Goal: Information Seeking & Learning: Learn about a topic

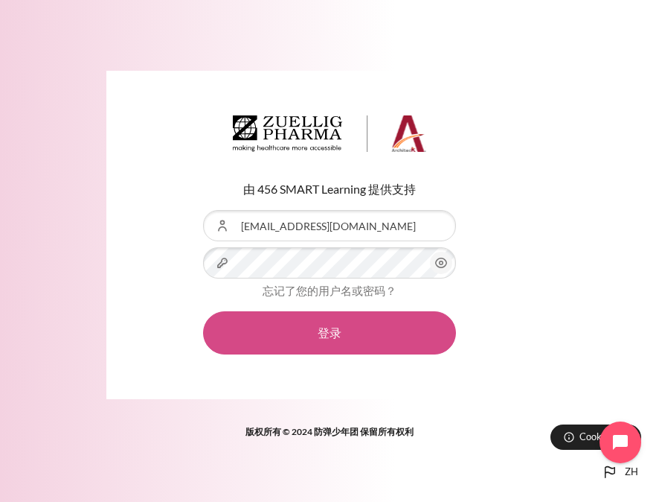
click at [352, 336] on button "登录" at bounding box center [329, 332] width 253 height 43
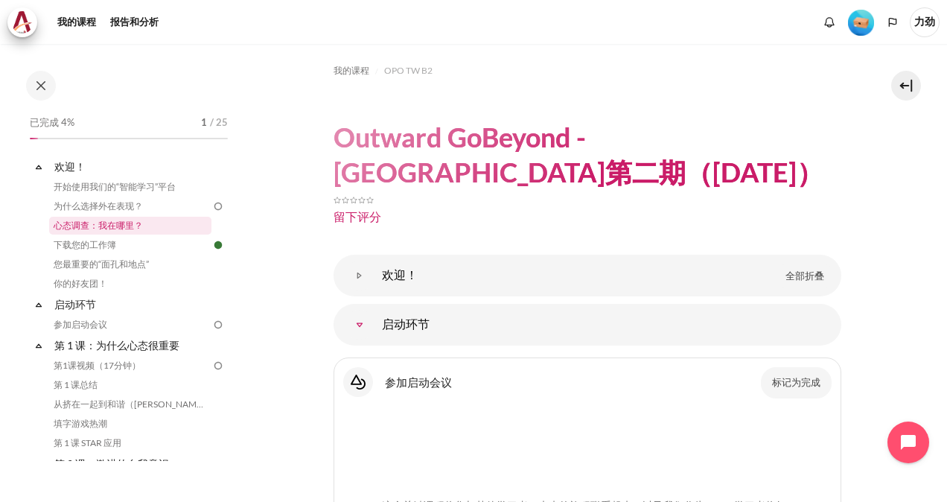
click at [131, 222] on link "心态调查：我在哪里？" at bounding box center [130, 226] width 162 height 18
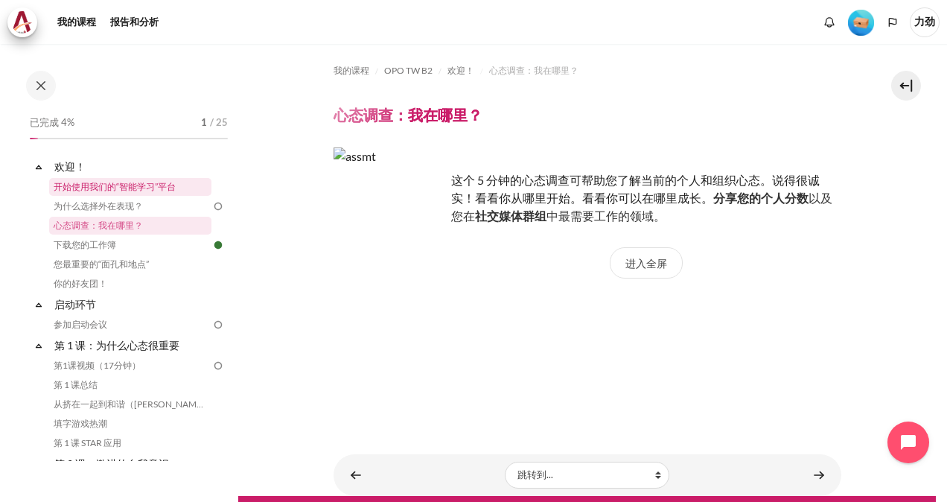
click at [129, 190] on link "开始使用我们的“智能学习”平台" at bounding box center [130, 187] width 162 height 18
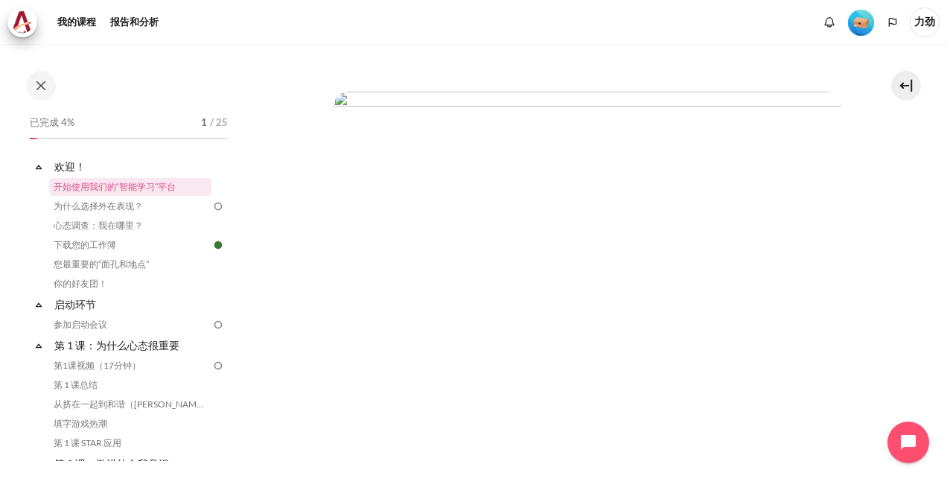
scroll to position [819, 0]
click at [88, 209] on link "为什么选择外在表现？" at bounding box center [130, 206] width 162 height 18
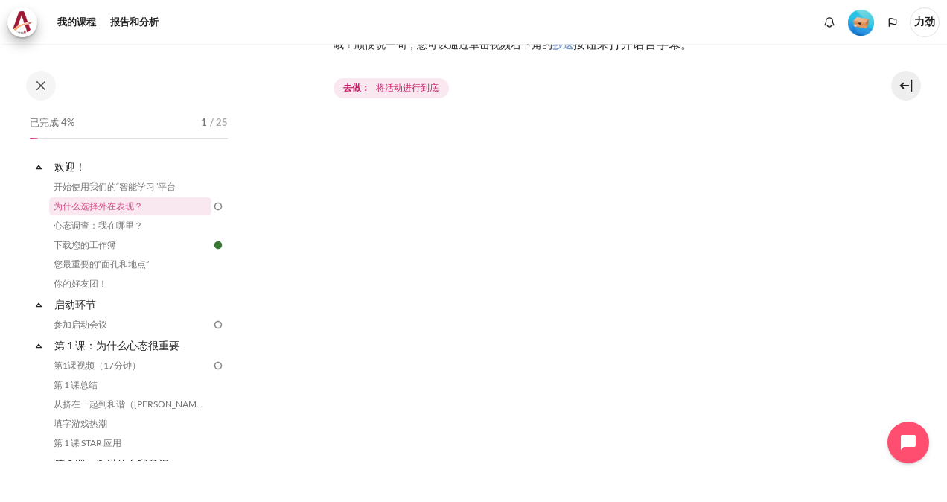
scroll to position [223, 0]
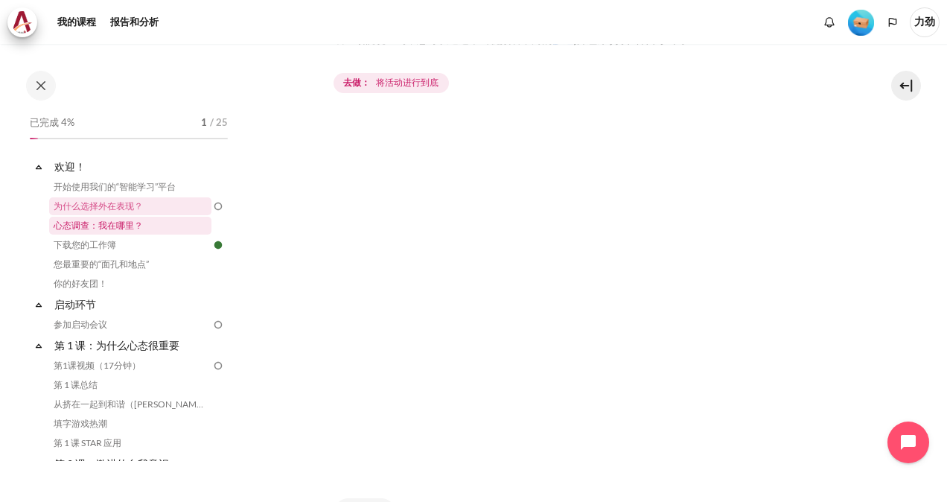
click at [131, 231] on link "心态调查：我在哪里？" at bounding box center [130, 226] width 162 height 18
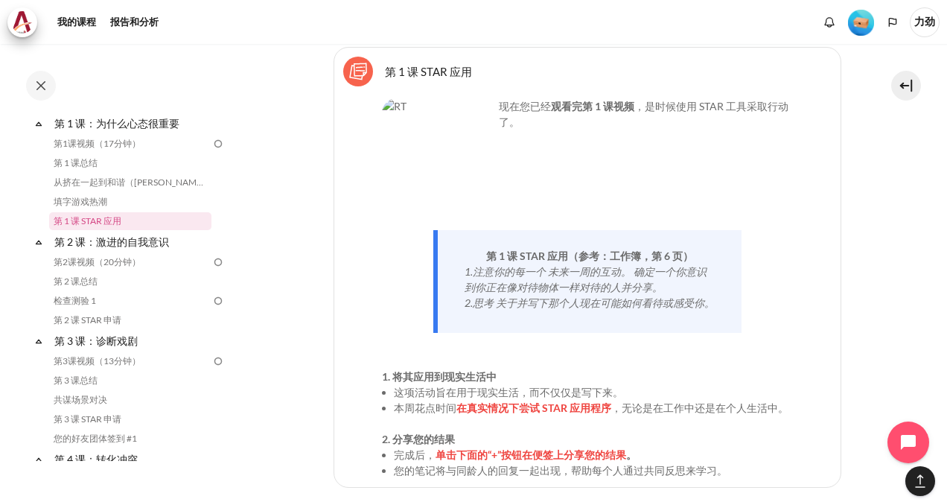
scroll to position [1563, 0]
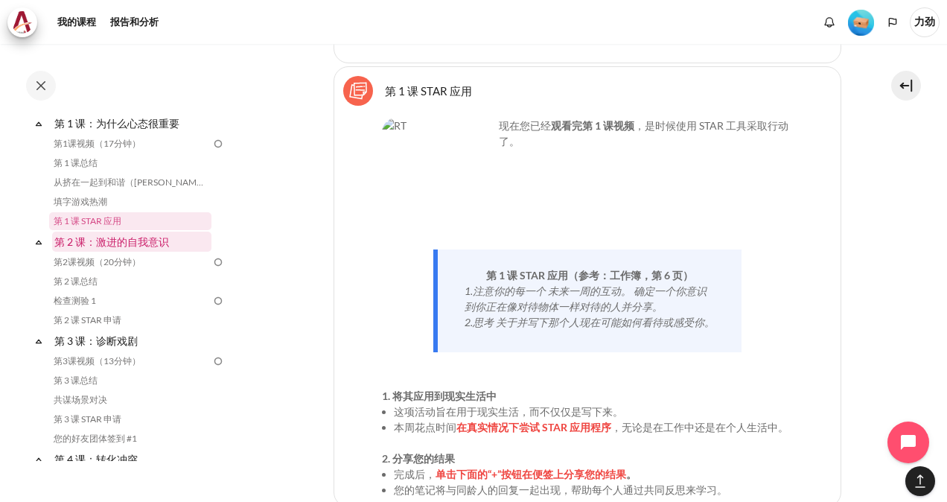
click at [153, 242] on link "第 2 课：激进的自我意识" at bounding box center [131, 241] width 159 height 20
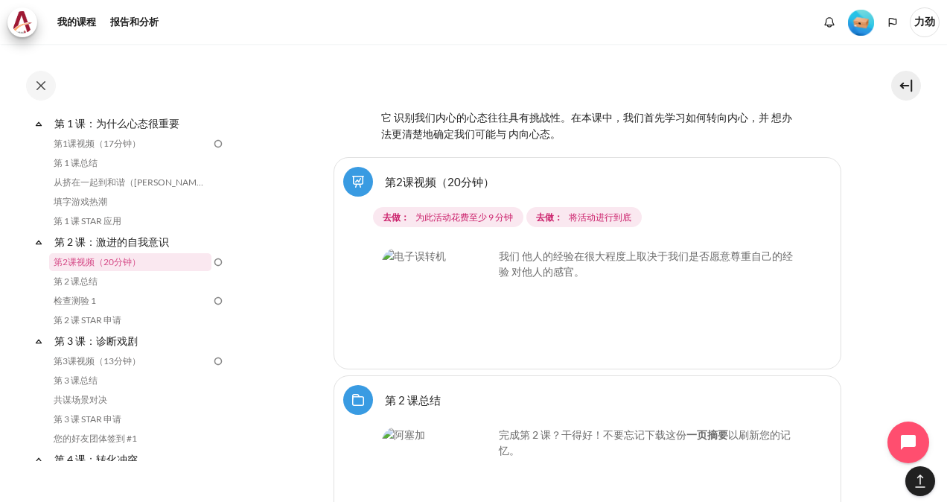
scroll to position [2029, 0]
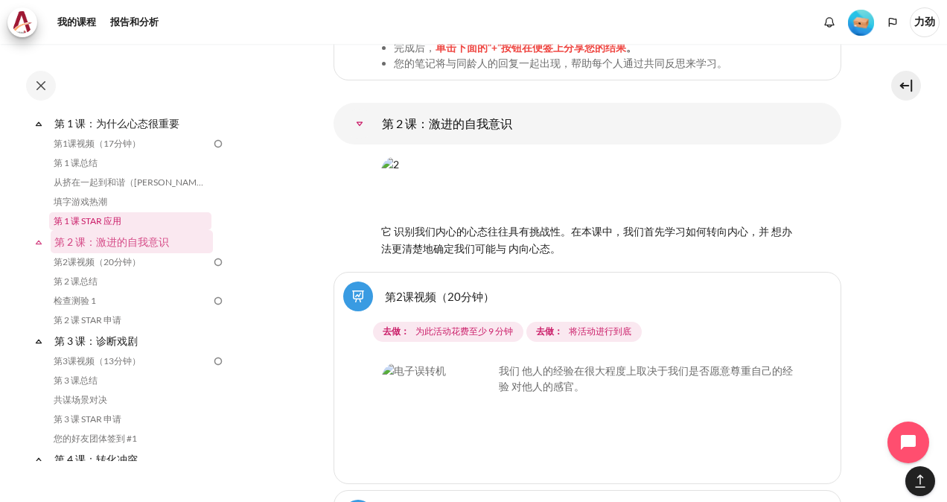
click at [104, 216] on link "第 1 课 STAR 应用" at bounding box center [130, 221] width 162 height 18
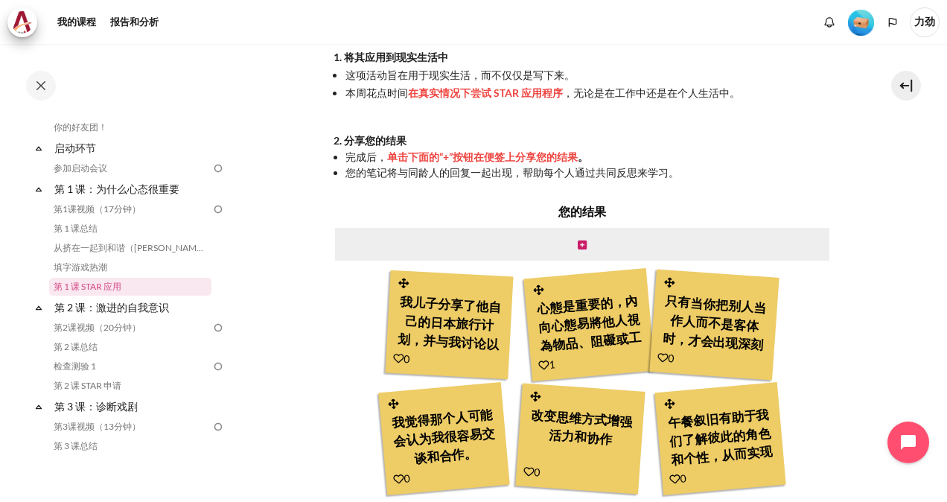
scroll to position [496, 0]
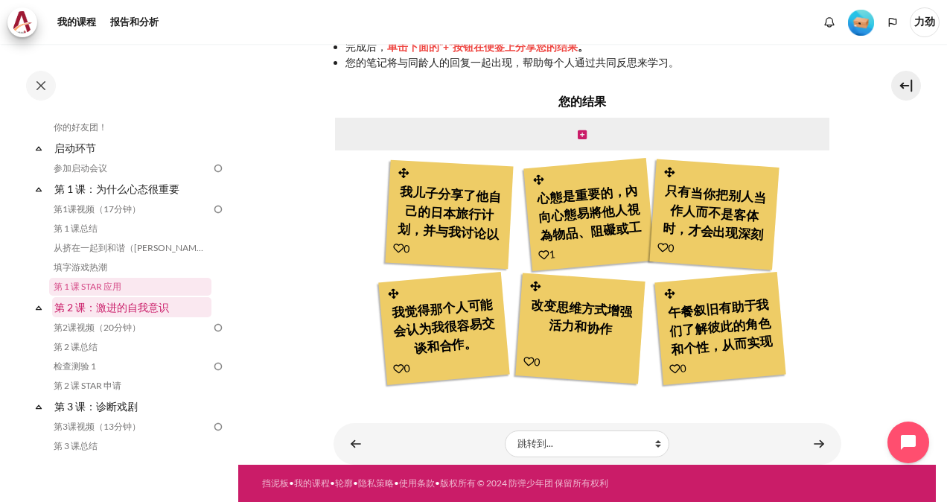
click at [103, 307] on link "第 2 课：激进的自我意识" at bounding box center [131, 307] width 159 height 20
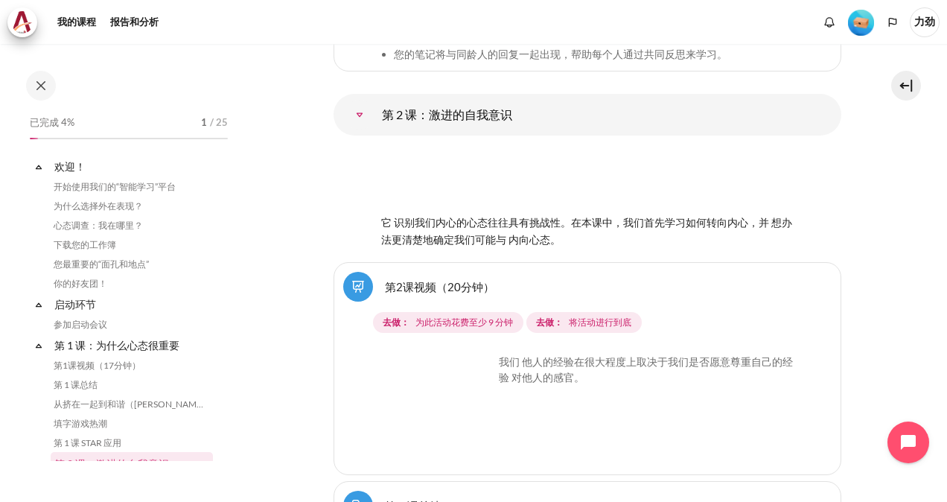
scroll to position [281, 0]
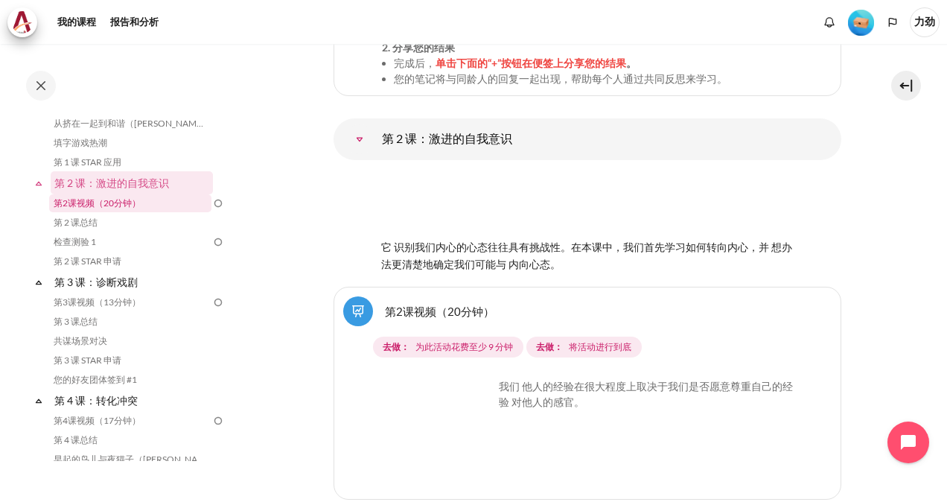
click at [97, 202] on link "第2课视频（20分钟）" at bounding box center [130, 203] width 162 height 18
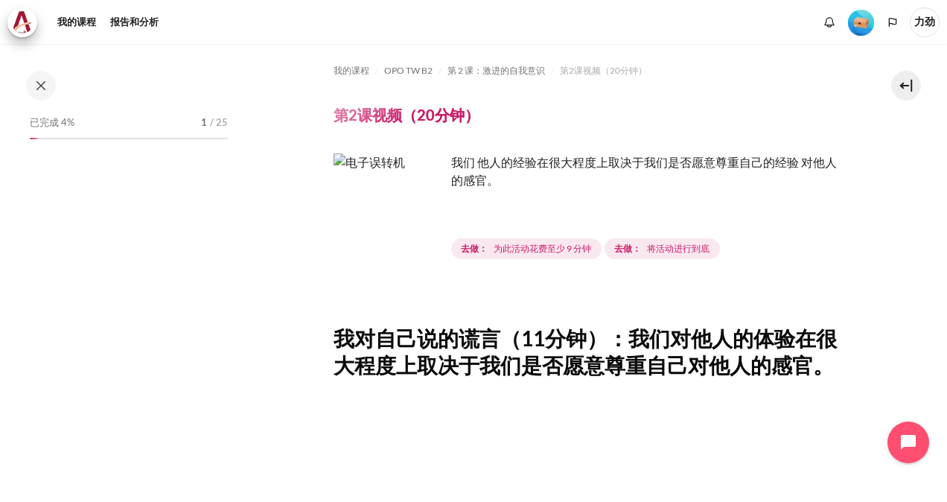
scroll to position [197, 0]
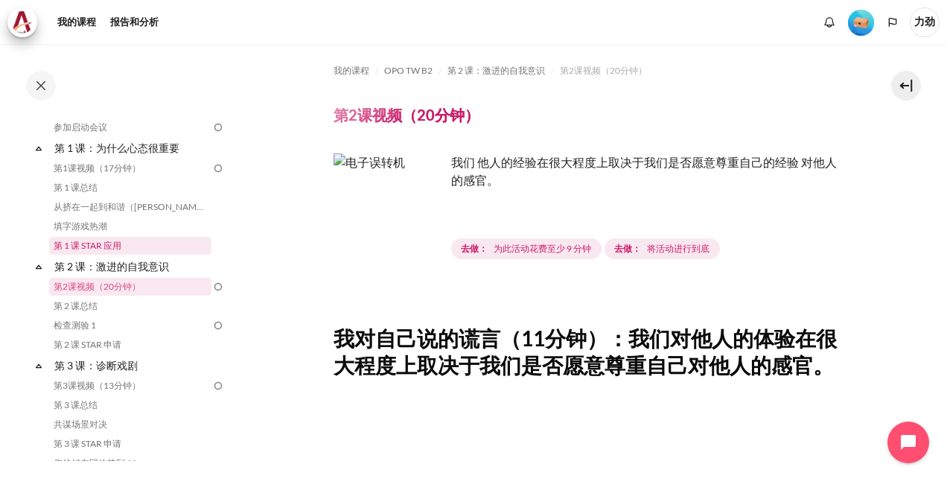
click at [92, 246] on link "第 1 课 STAR 应用" at bounding box center [130, 246] width 162 height 18
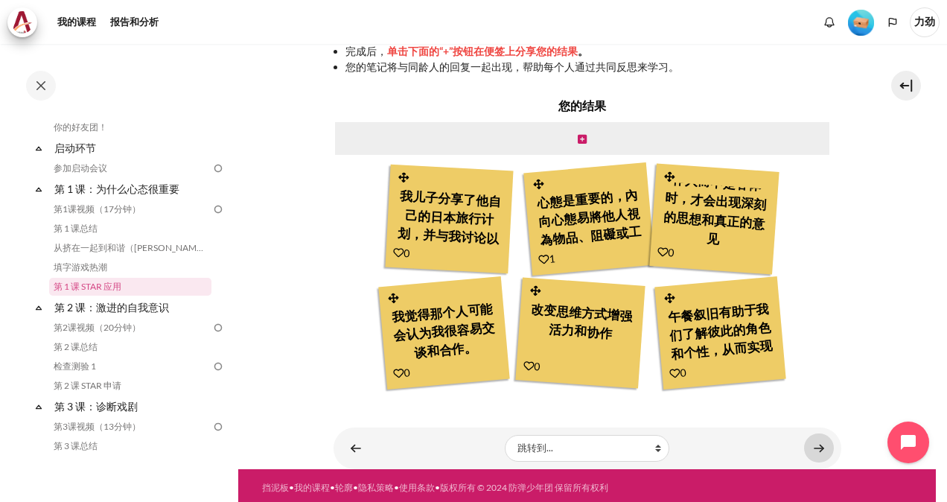
scroll to position [496, 0]
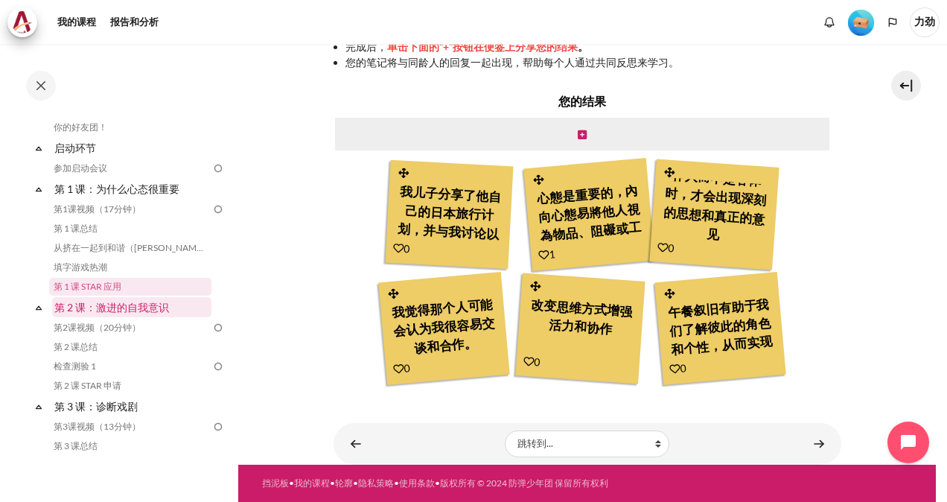
click at [112, 308] on link "第 2 课：激进的自我意识" at bounding box center [131, 307] width 159 height 20
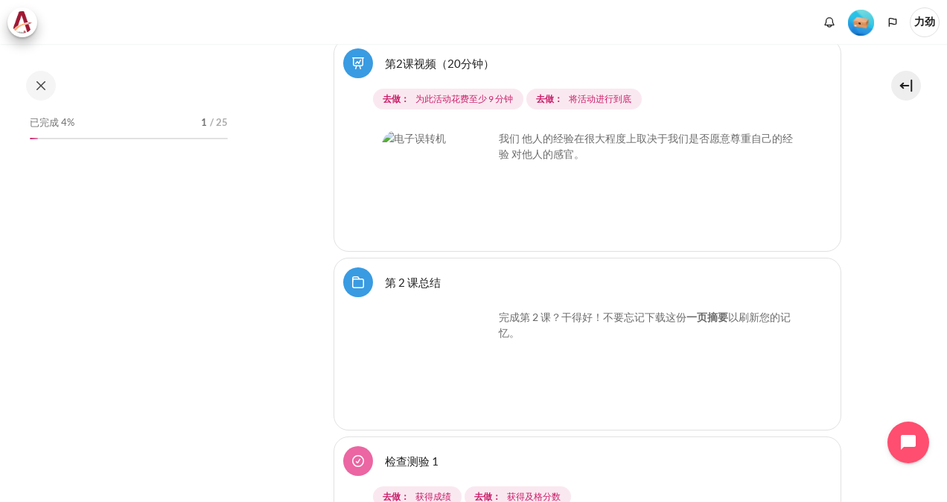
scroll to position [281, 0]
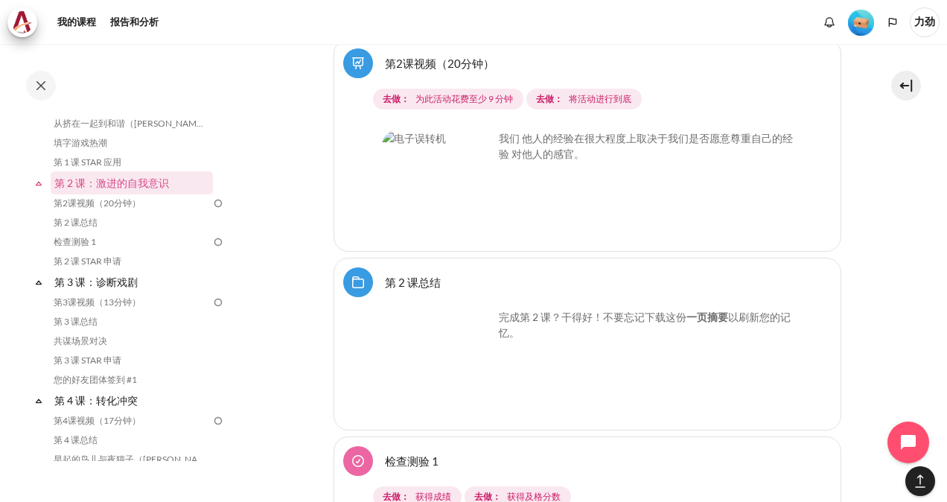
click at [420, 358] on img "Content" at bounding box center [438, 365] width 112 height 112
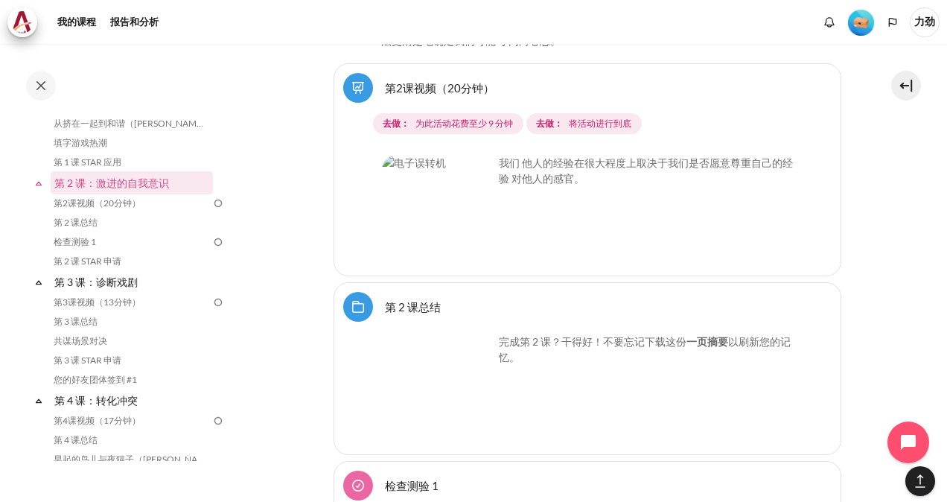
click at [415, 299] on link "第 2 课总结 Folder" at bounding box center [413, 306] width 56 height 14
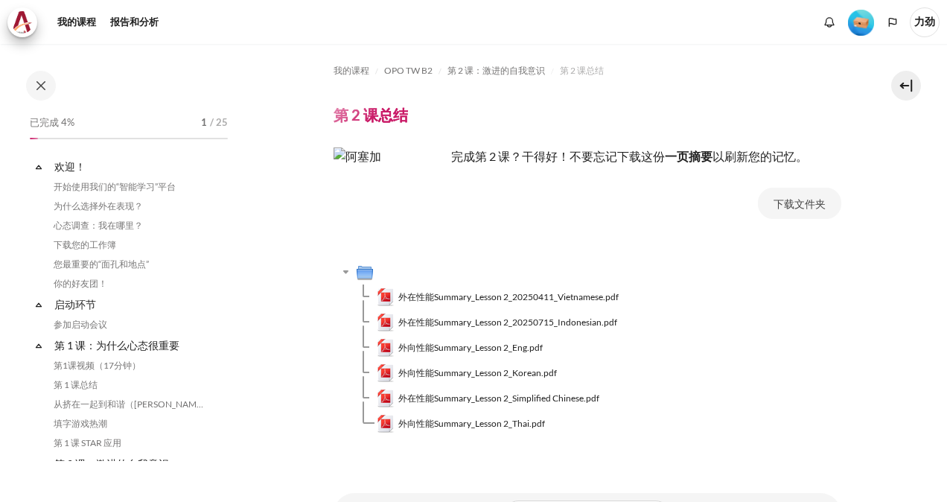
scroll to position [217, 0]
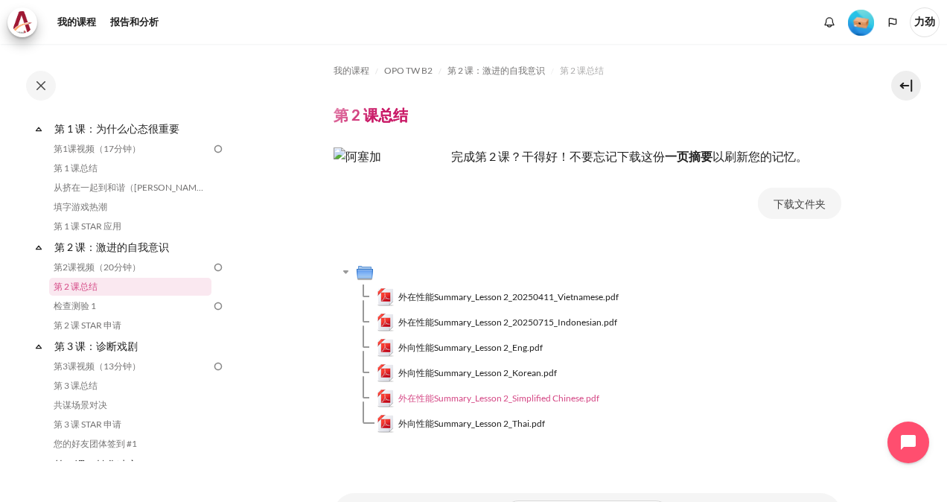
click at [524, 397] on span "外在性能Summary_Lesson 2_Simplified Chinese.pdf" at bounding box center [498, 397] width 201 height 13
click at [501, 348] on span "外向性能Summary_Lesson 2_Eng.pdf" at bounding box center [470, 347] width 144 height 13
click at [470, 398] on span "外在性能Summary_Lesson 2_Simplified Chinese.pdf" at bounding box center [498, 397] width 201 height 13
click at [86, 168] on link "第 1 课总结" at bounding box center [130, 168] width 162 height 18
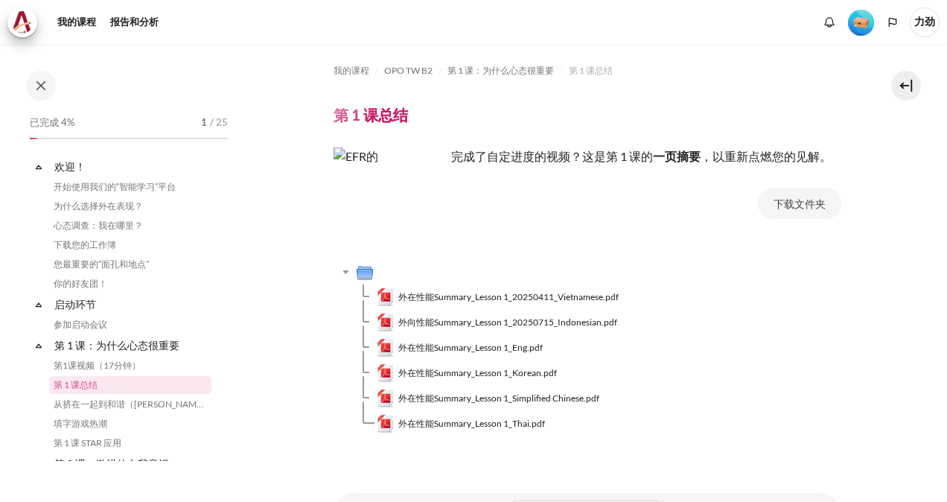
scroll to position [98, 0]
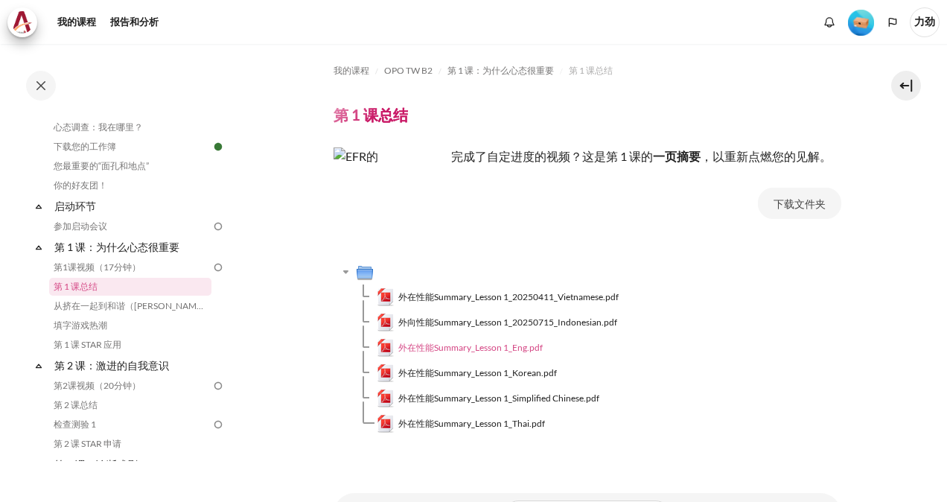
click at [484, 350] on span "外在性能Summary_Lesson 1_Eng.pdf" at bounding box center [470, 347] width 144 height 13
click at [478, 405] on span "外在性能Summary_Lesson 1_Simplified Chinese.pdf" at bounding box center [498, 397] width 201 height 13
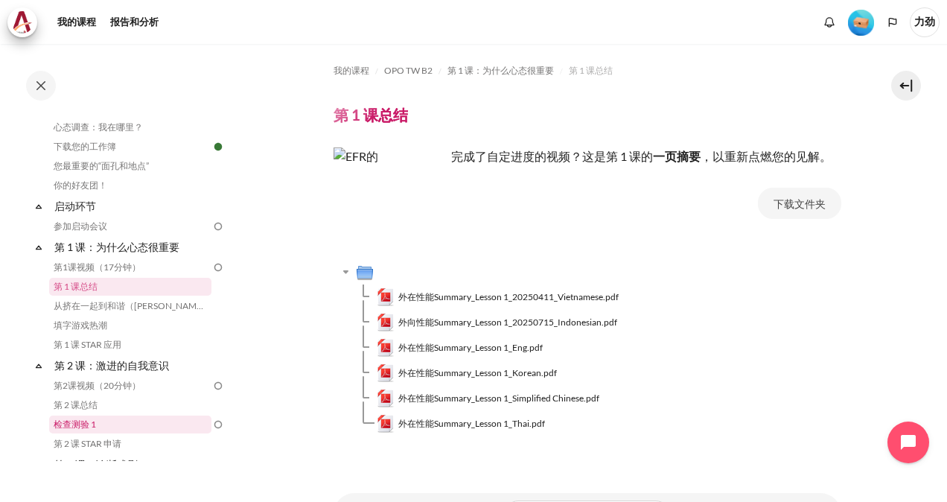
click at [79, 426] on link "检查测验 1" at bounding box center [130, 424] width 162 height 18
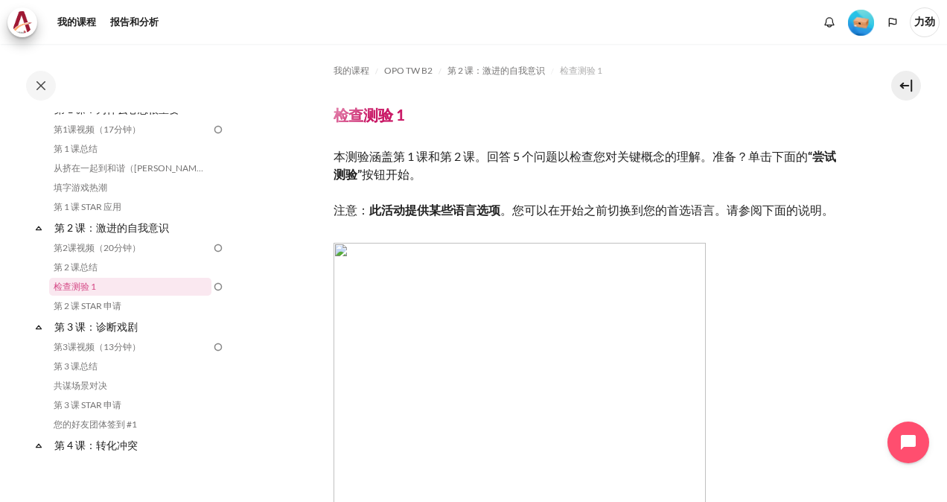
click at [339, 247] on img "内容" at bounding box center [519, 429] width 372 height 372
click at [341, 252] on img "内容" at bounding box center [519, 429] width 372 height 372
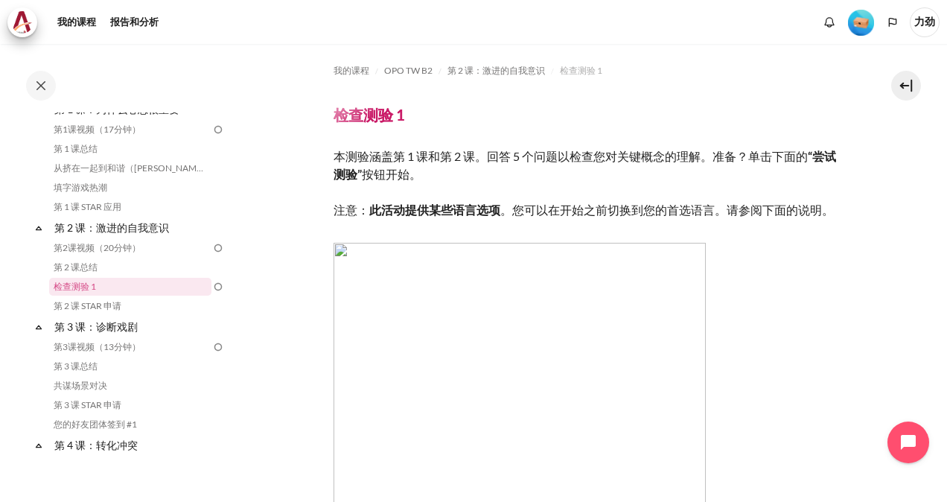
click at [342, 250] on img "内容" at bounding box center [519, 429] width 372 height 372
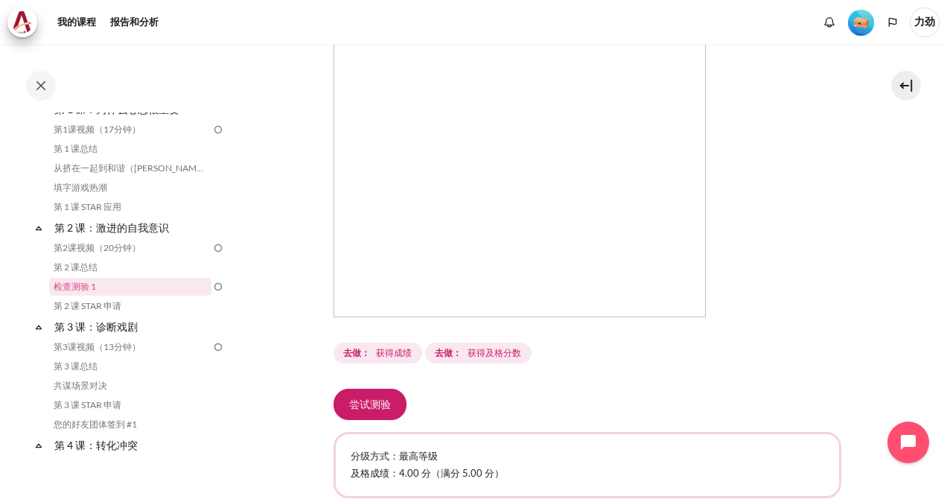
scroll to position [372, 0]
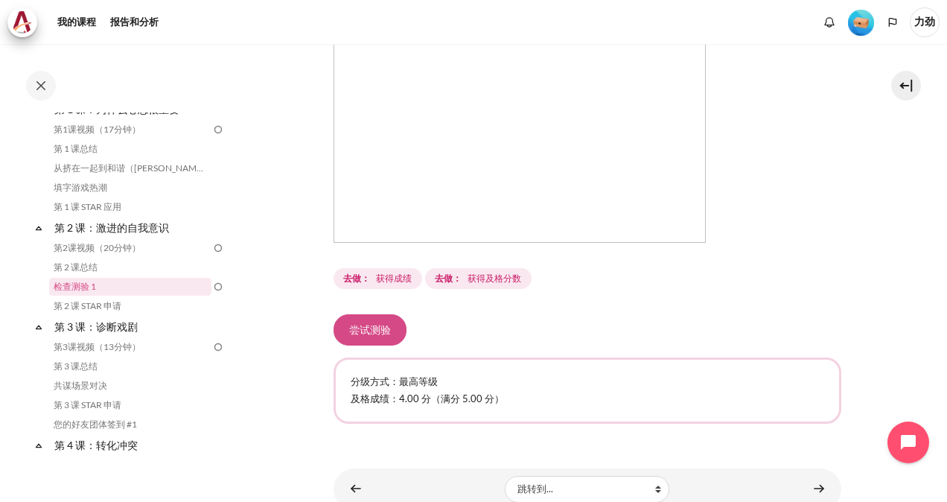
click at [368, 322] on button "尝试测验" at bounding box center [369, 329] width 73 height 31
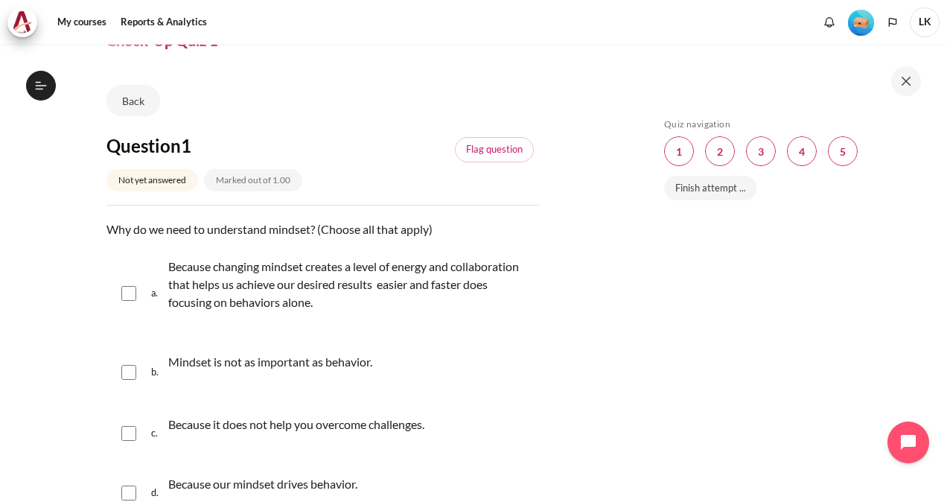
scroll to position [149, 0]
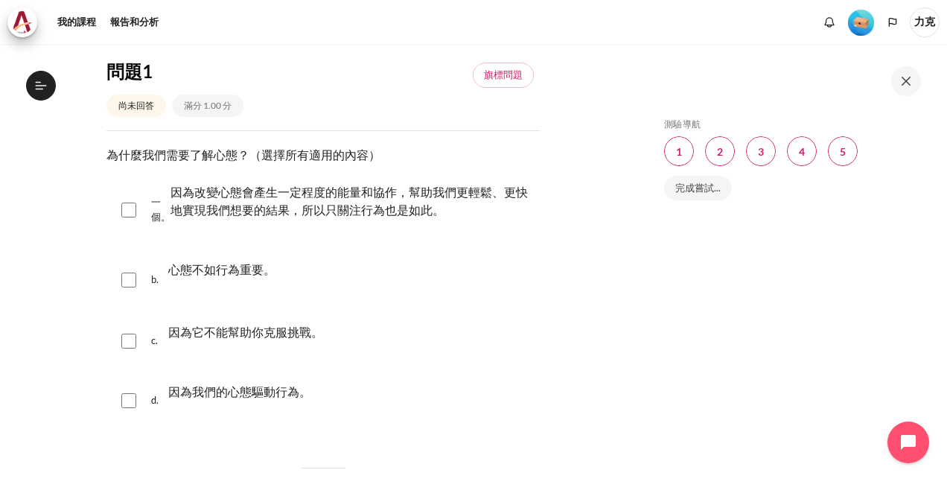
click at [131, 213] on input "Content" at bounding box center [128, 209] width 15 height 15
checkbox input "true"
click at [125, 399] on input "Content" at bounding box center [128, 400] width 15 height 15
checkbox input "true"
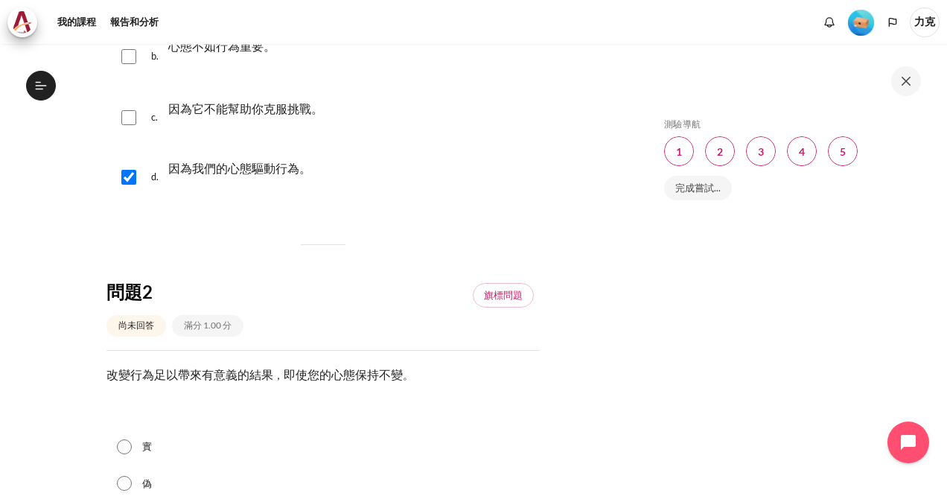
scroll to position [446, 0]
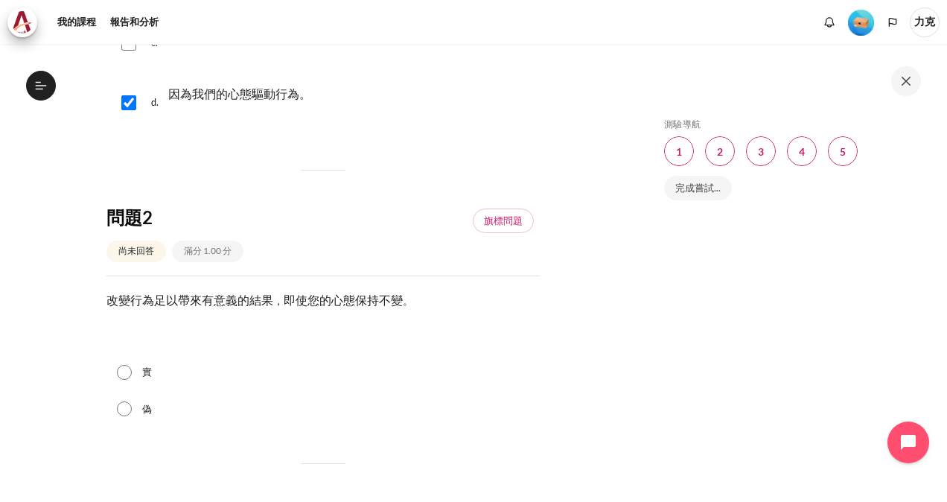
click at [127, 409] on input "偽" at bounding box center [124, 408] width 15 height 15
radio input "true"
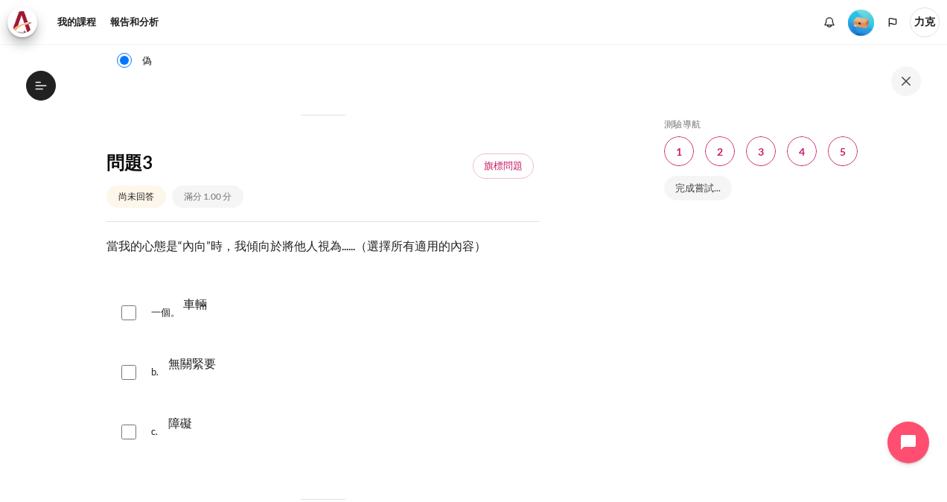
scroll to position [819, 0]
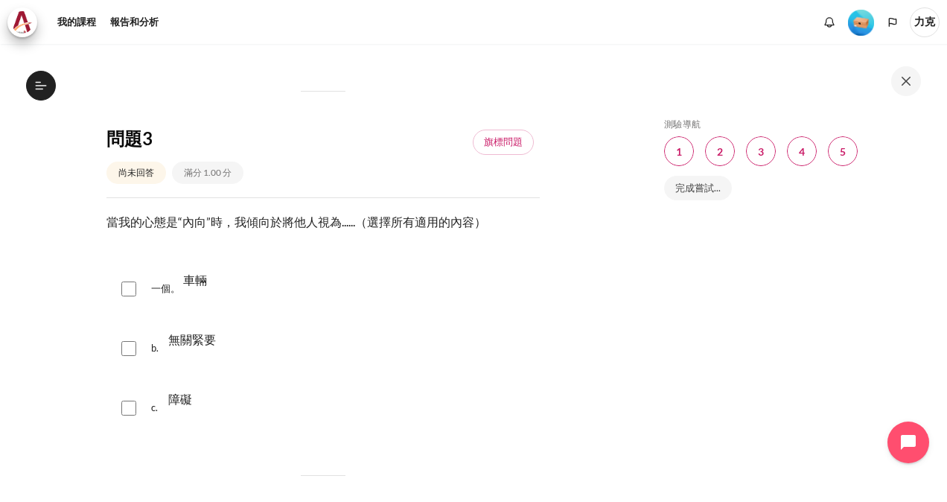
click at [128, 410] on input "Content" at bounding box center [128, 407] width 15 height 15
checkbox input "true"
click at [131, 344] on input "Content" at bounding box center [128, 348] width 15 height 15
checkbox input "true"
click at [129, 289] on input "Content" at bounding box center [128, 288] width 15 height 15
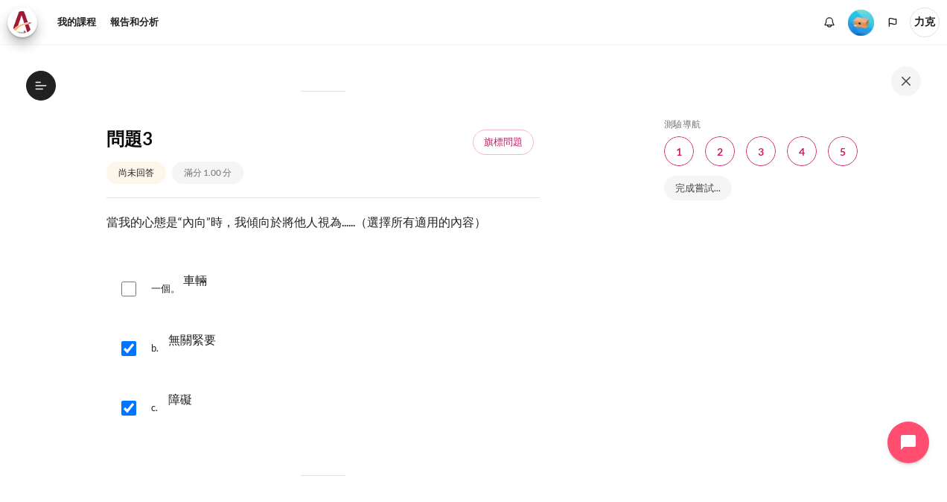
checkbox input "true"
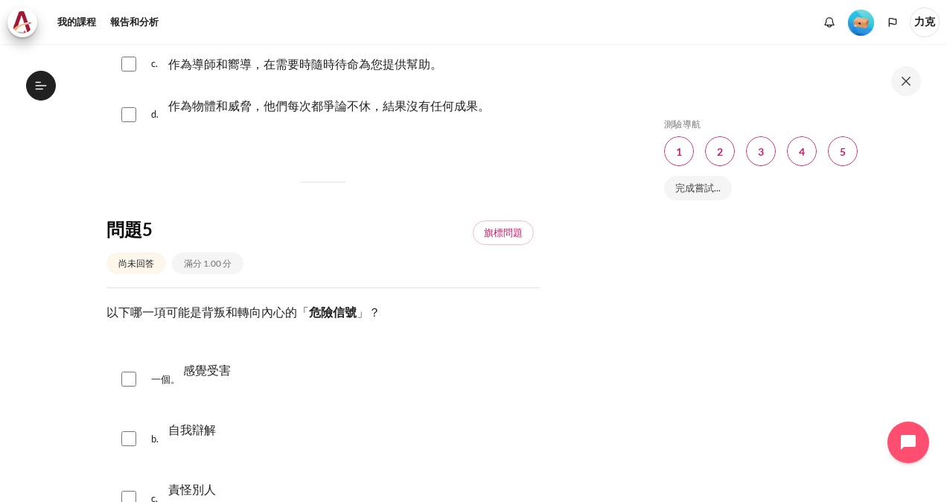
scroll to position [1563, 0]
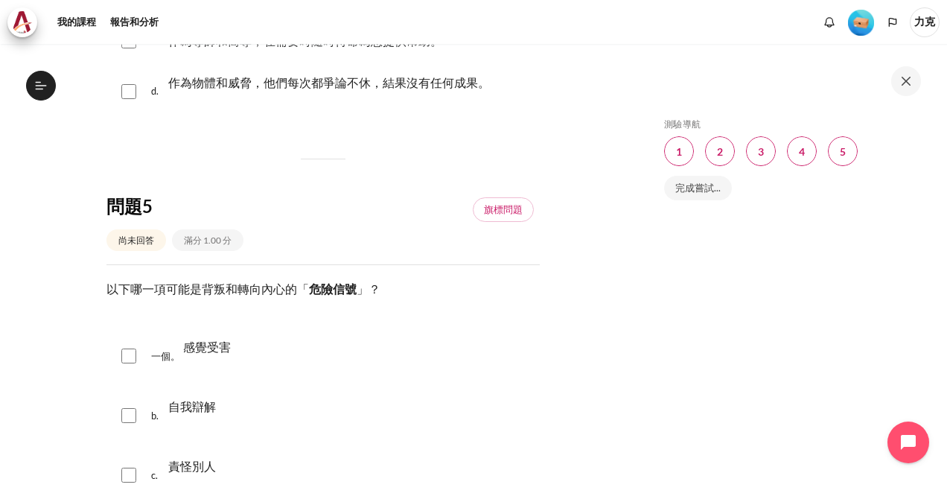
click at [132, 352] on input "內容" at bounding box center [128, 355] width 15 height 15
checkbox input "true"
click at [128, 414] on input "內容" at bounding box center [128, 415] width 15 height 15
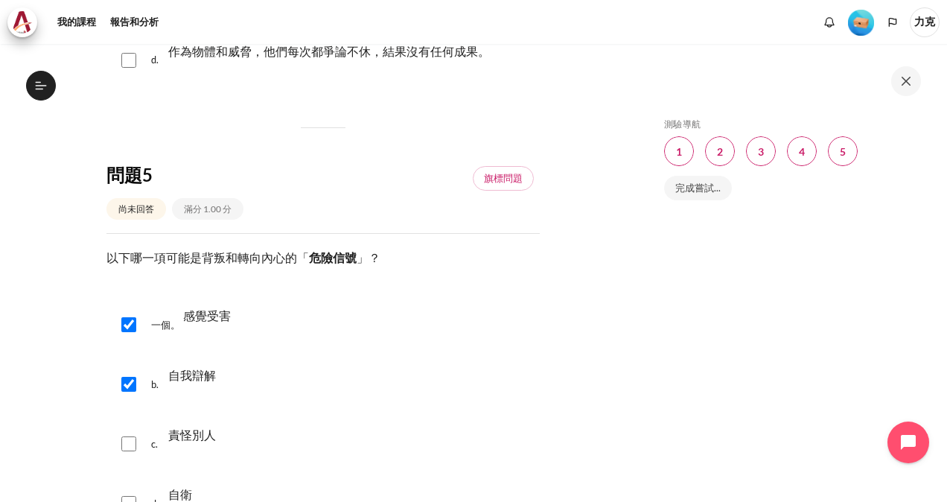
scroll to position [1637, 0]
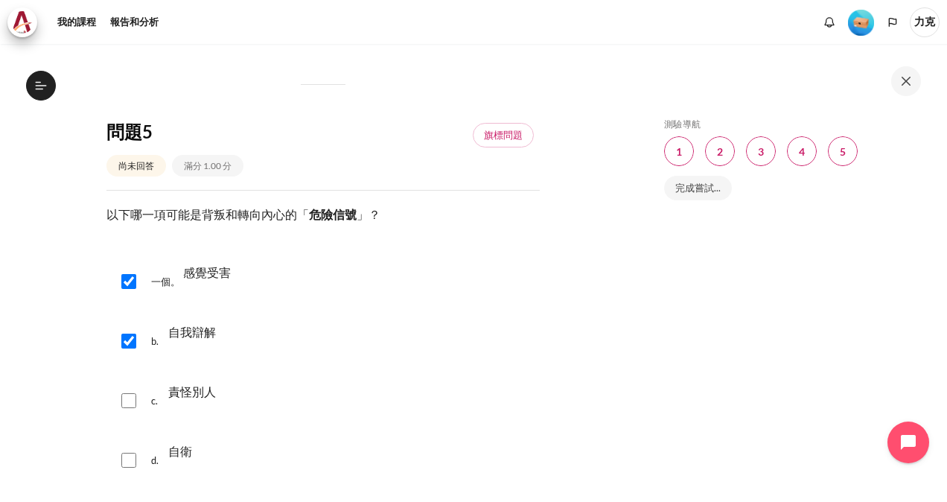
click at [124, 335] on input "內容" at bounding box center [128, 340] width 15 height 15
checkbox input "false"
click at [118, 263] on div "一個。 感覺受害" at bounding box center [322, 281] width 433 height 57
click at [127, 279] on input "內容" at bounding box center [128, 281] width 15 height 15
checkbox input "false"
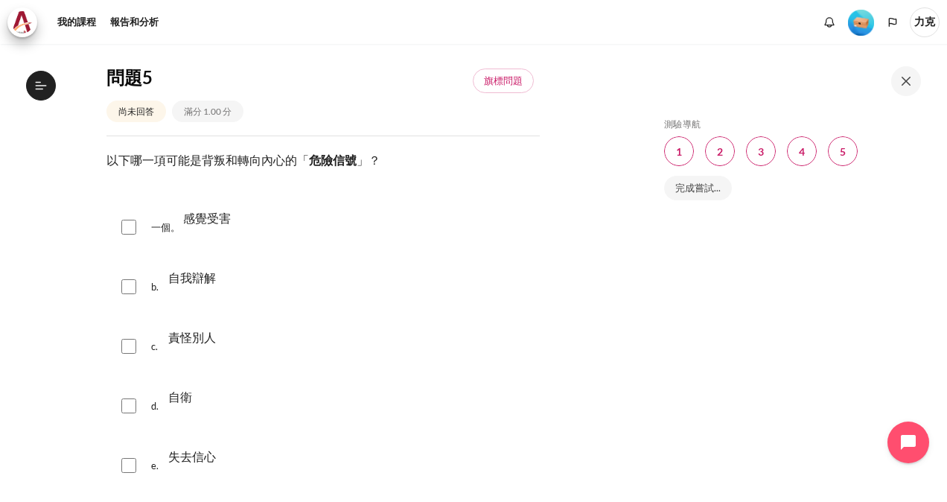
scroll to position [1712, 0]
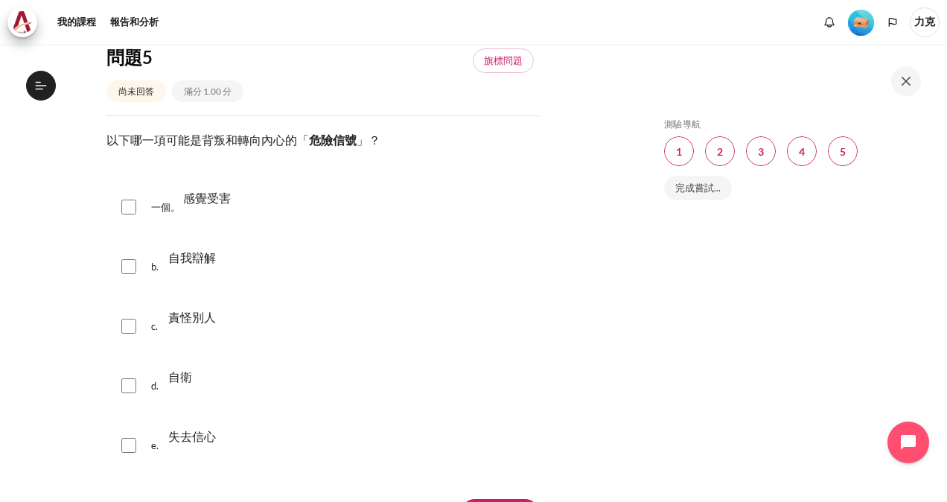
click at [124, 441] on input "內容" at bounding box center [128, 445] width 15 height 15
checkbox input "true"
click at [129, 204] on input "內容" at bounding box center [128, 206] width 15 height 15
click at [127, 202] on input "內容" at bounding box center [128, 206] width 15 height 15
checkbox input "false"
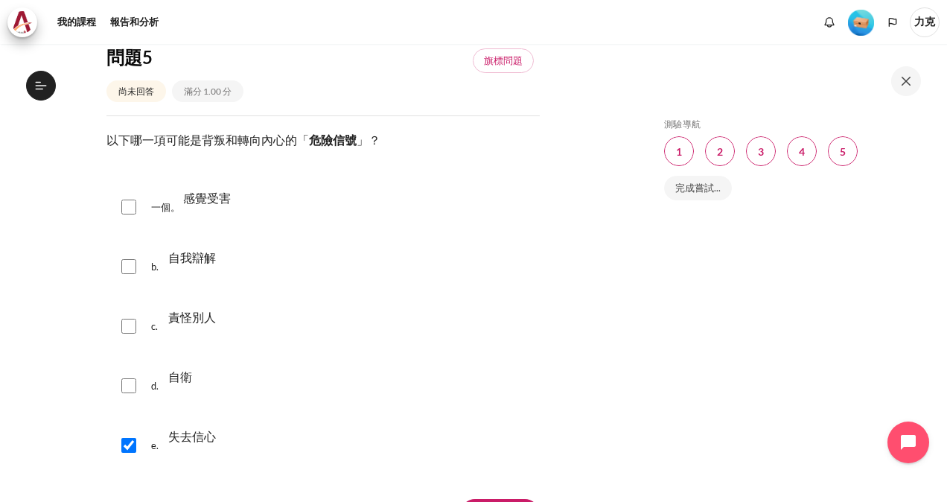
click at [125, 445] on input "內容" at bounding box center [128, 445] width 15 height 15
checkbox input "false"
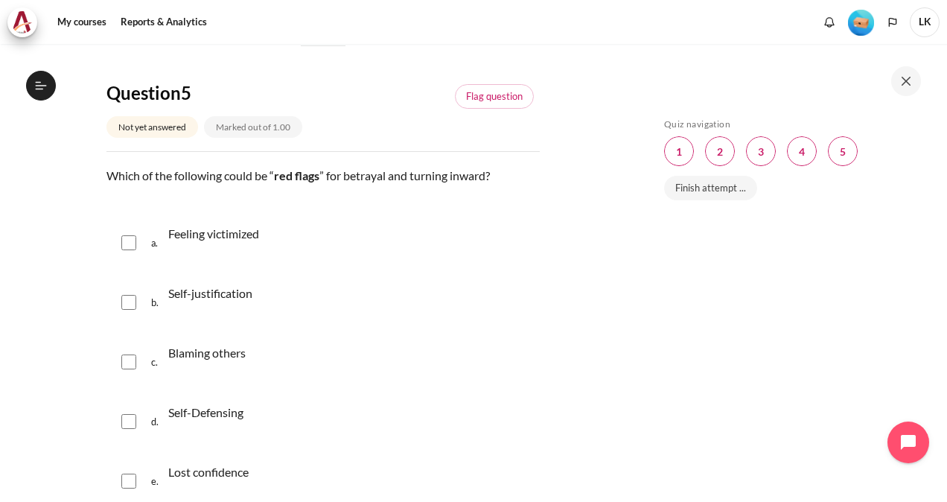
scroll to position [1822, 0]
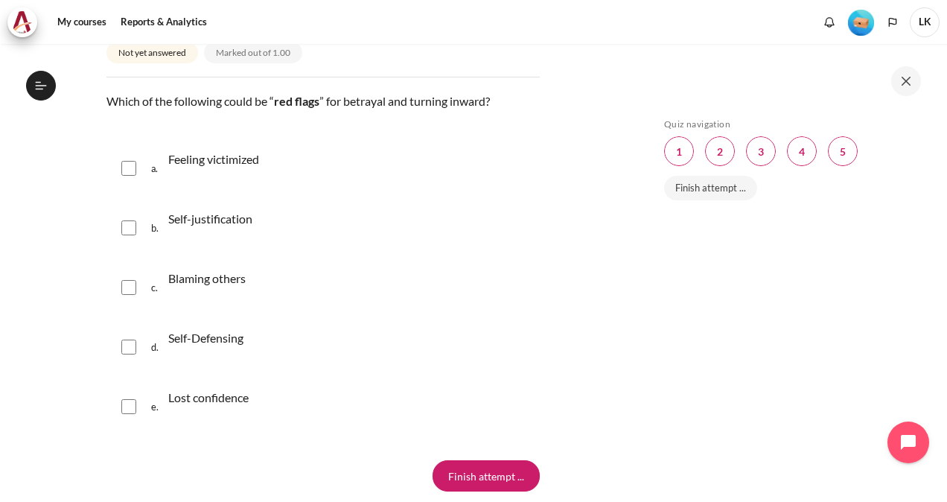
click at [129, 176] on input "Content" at bounding box center [128, 168] width 15 height 15
checkbox input "true"
click at [121, 241] on div "b. Self-justification" at bounding box center [322, 227] width 433 height 57
click at [127, 235] on input "Content" at bounding box center [128, 227] width 15 height 15
checkbox input "true"
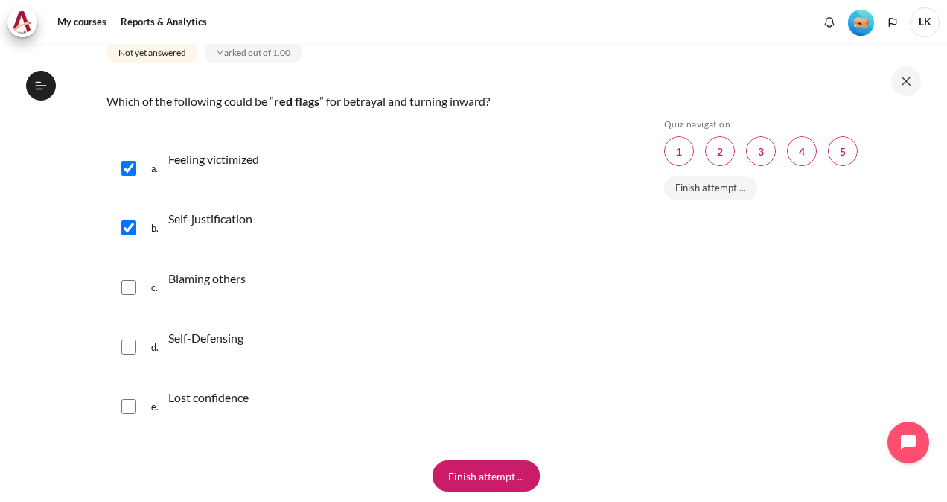
click at [129, 295] on input "Content" at bounding box center [128, 287] width 15 height 15
checkbox input "true"
click at [132, 354] on input "Content" at bounding box center [128, 346] width 15 height 15
checkbox input "true"
click at [137, 424] on div "e. Lost confidence" at bounding box center [322, 406] width 433 height 57
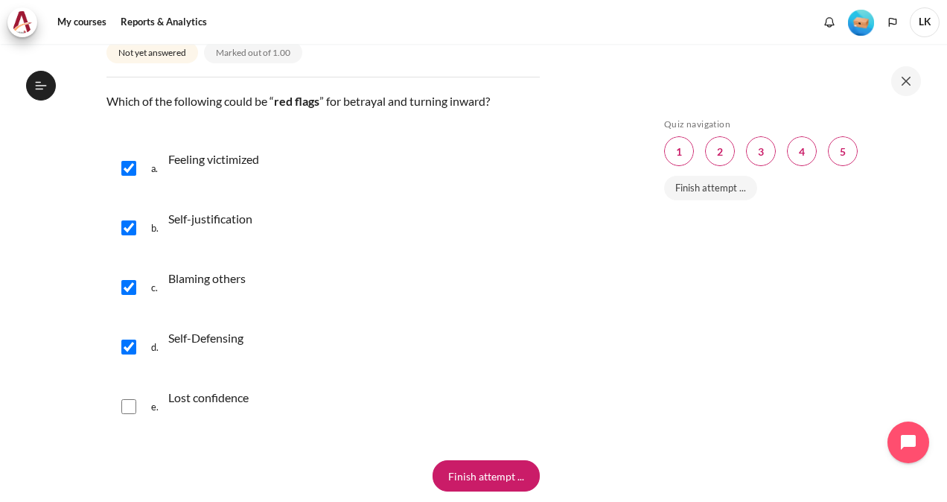
click at [122, 414] on input "Content" at bounding box center [128, 406] width 15 height 15
checkbox input "true"
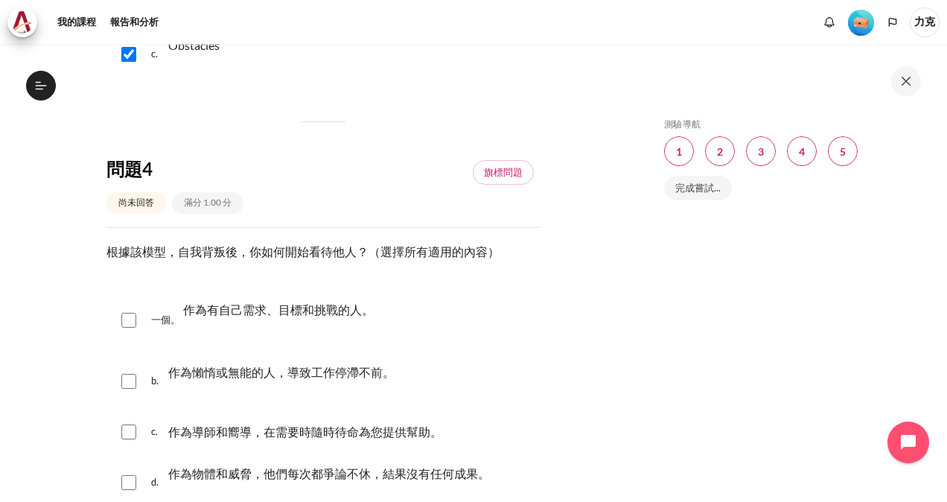
scroll to position [1200, 0]
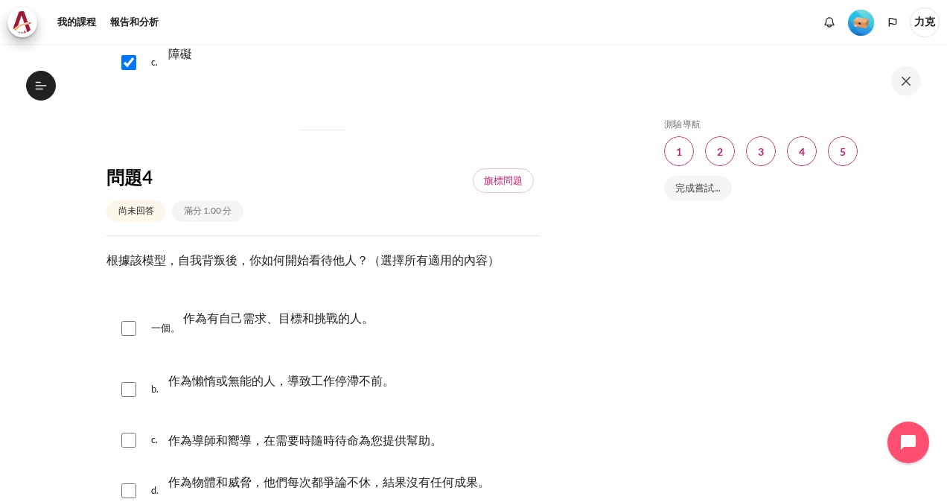
click at [129, 391] on input "Content" at bounding box center [128, 389] width 15 height 15
checkbox input "true"
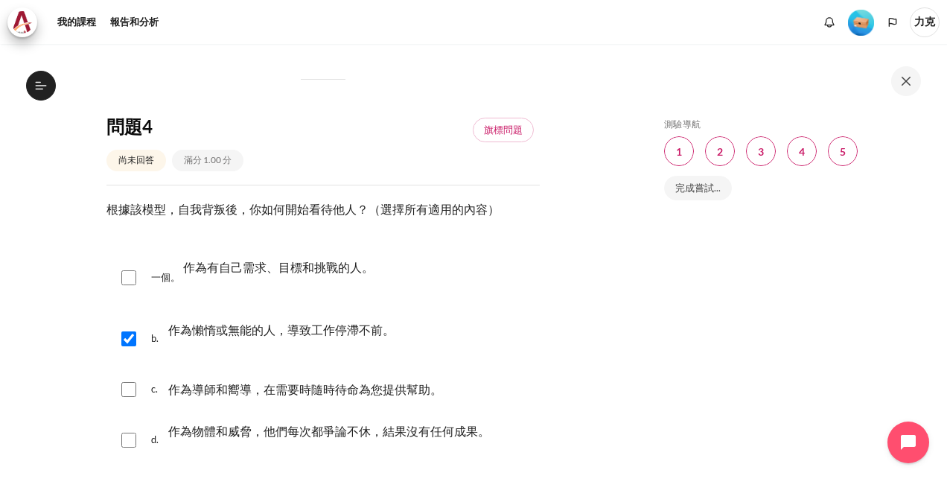
scroll to position [1274, 0]
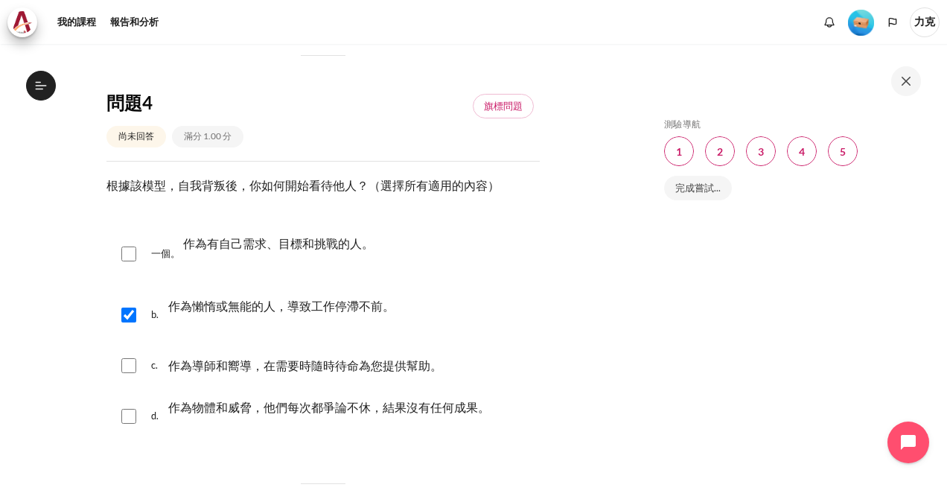
click at [135, 411] on input "Content" at bounding box center [128, 416] width 15 height 15
checkbox input "true"
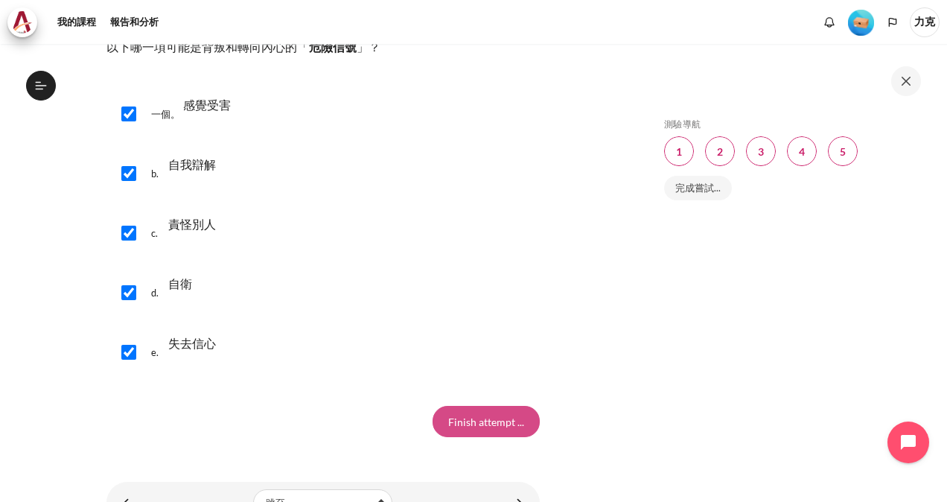
scroll to position [1869, 0]
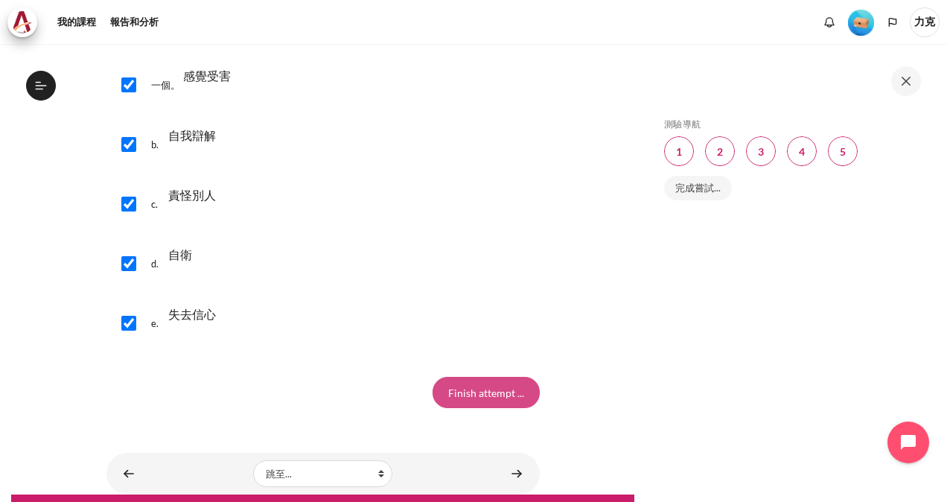
click at [477, 383] on input "Finish attempt ..." at bounding box center [485, 392] width 107 height 31
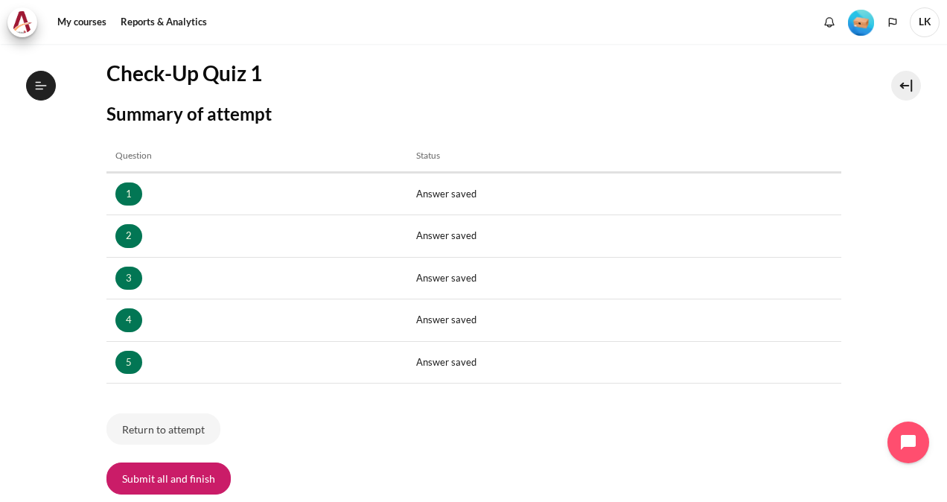
scroll to position [223, 0]
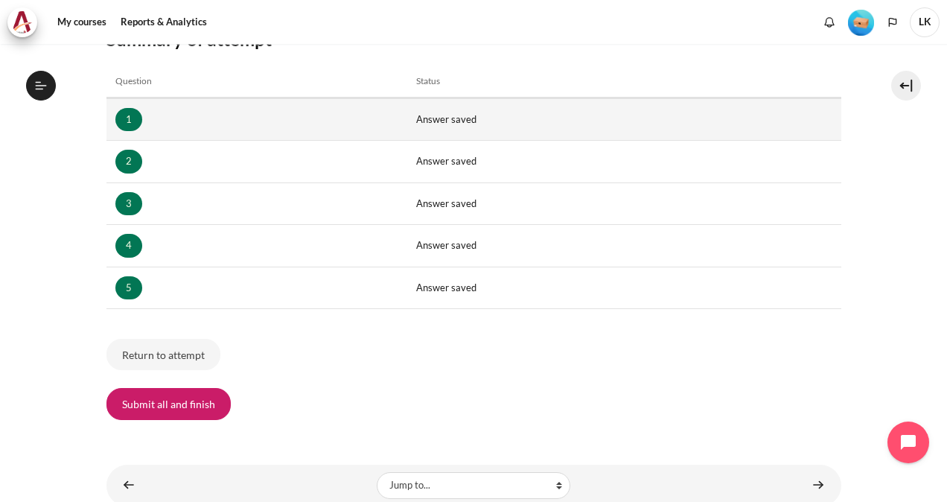
click at [445, 121] on td "Answer saved" at bounding box center [623, 119] width 433 height 42
click at [127, 118] on link "1" at bounding box center [128, 120] width 27 height 24
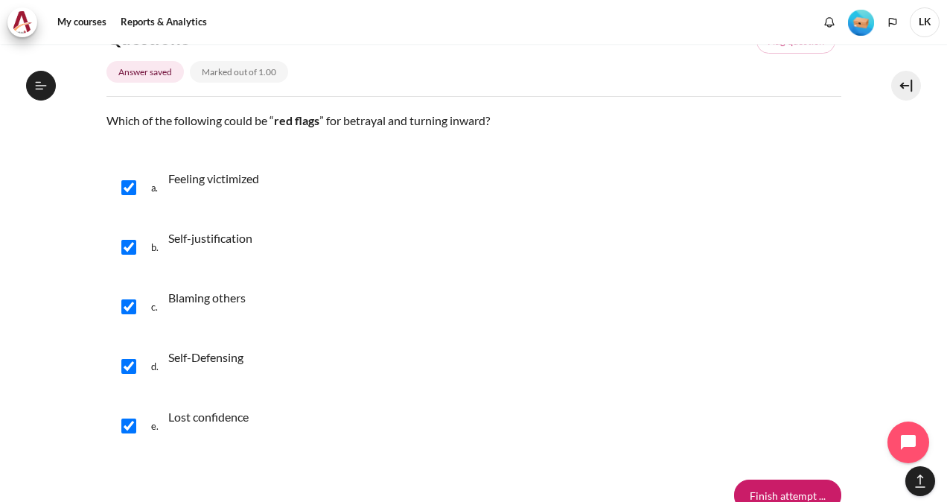
scroll to position [1786, 0]
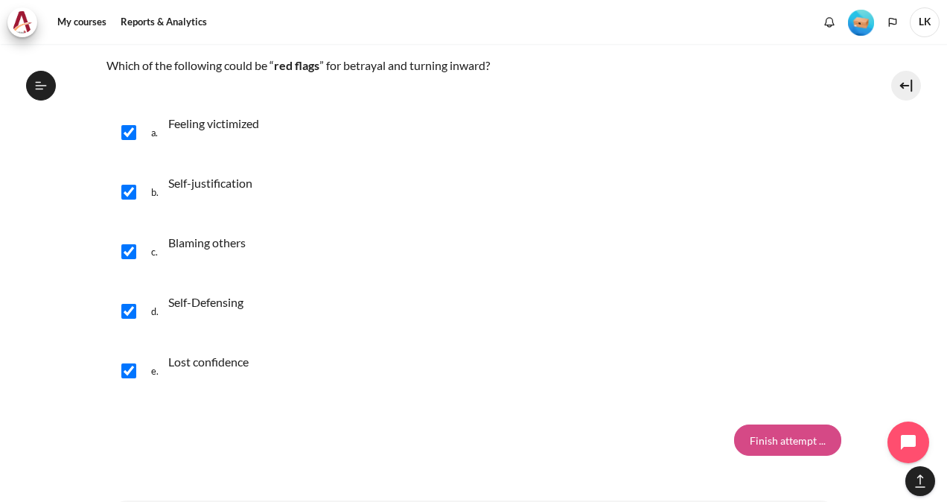
click at [788, 445] on input "Finish attempt ..." at bounding box center [787, 439] width 107 height 31
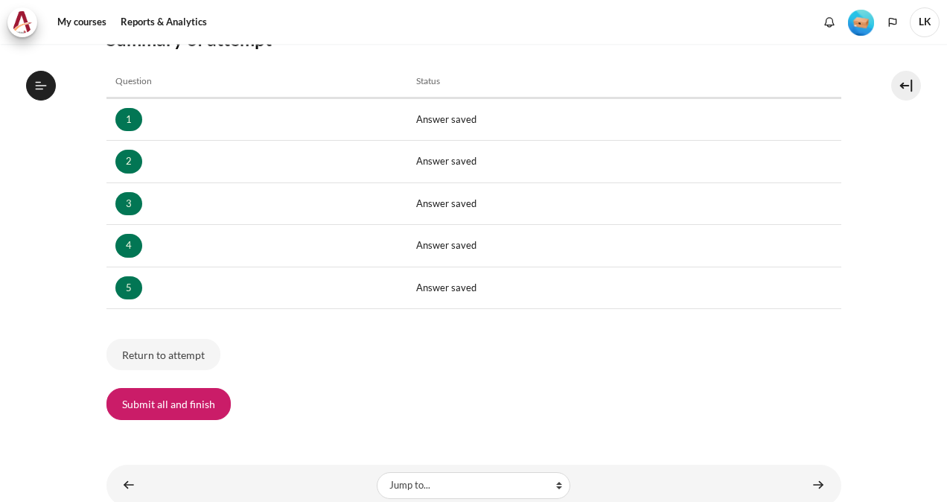
scroll to position [252, 0]
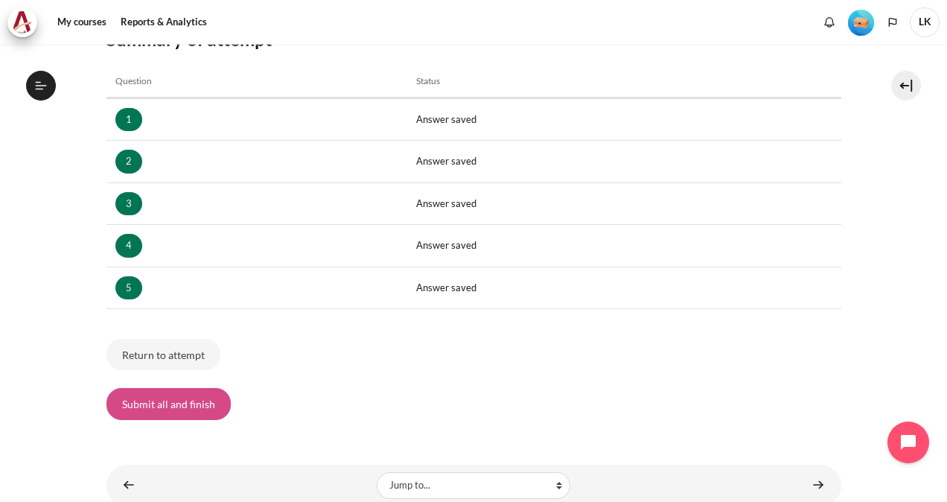
click at [192, 402] on button "Submit all and finish" at bounding box center [168, 403] width 124 height 31
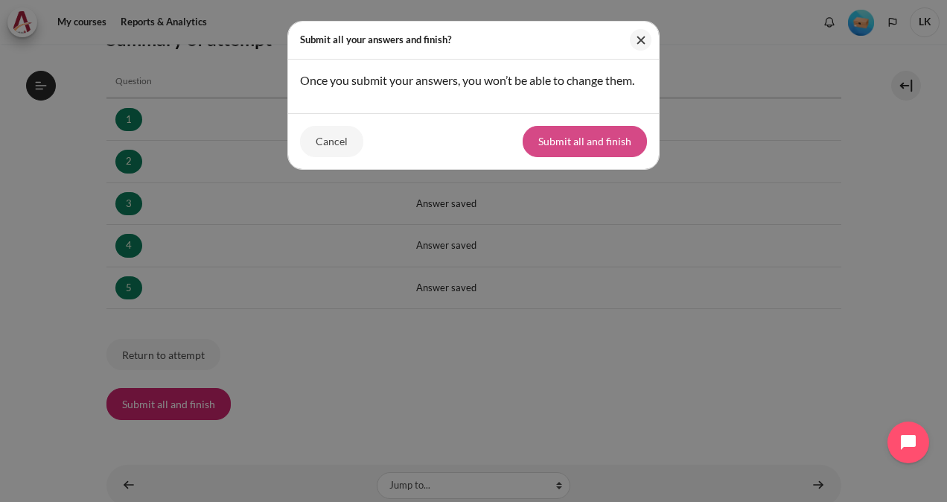
click at [594, 141] on button "Submit all and finish" at bounding box center [584, 141] width 124 height 31
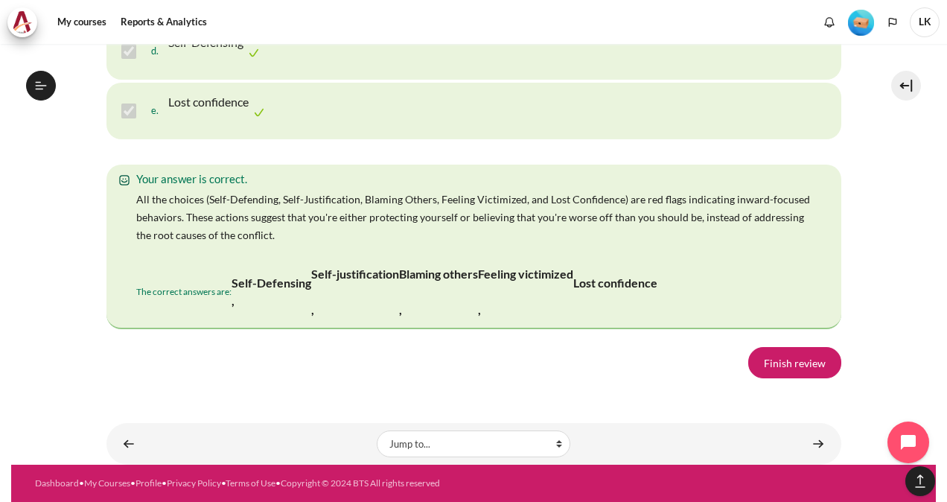
scroll to position [3140, 0]
click at [782, 367] on link "Finish review" at bounding box center [794, 362] width 93 height 31
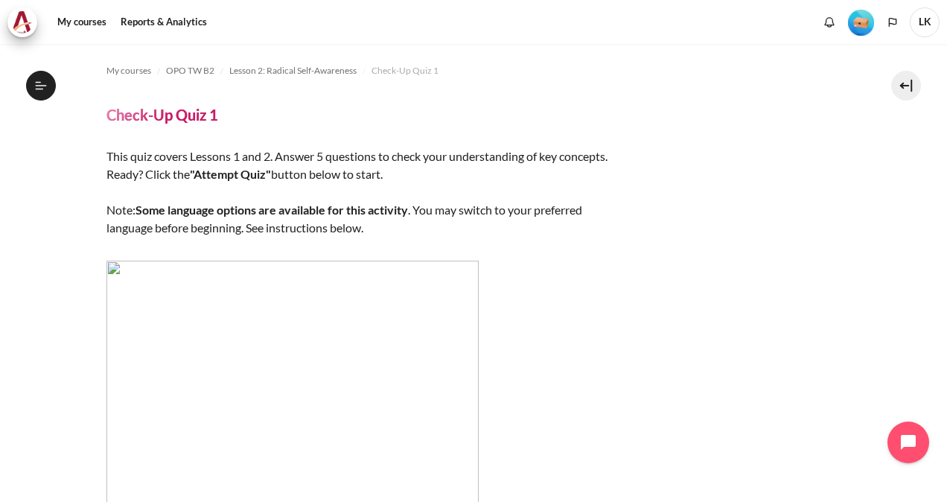
click at [268, 272] on img "Content" at bounding box center [292, 446] width 372 height 372
click at [141, 288] on img "Content" at bounding box center [292, 446] width 372 height 372
click at [143, 287] on img "Content" at bounding box center [292, 446] width 372 height 372
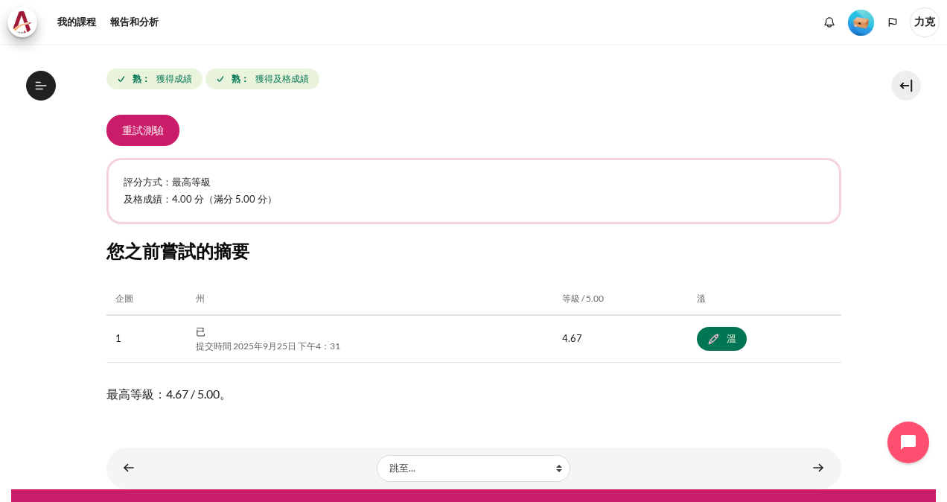
scroll to position [594, 0]
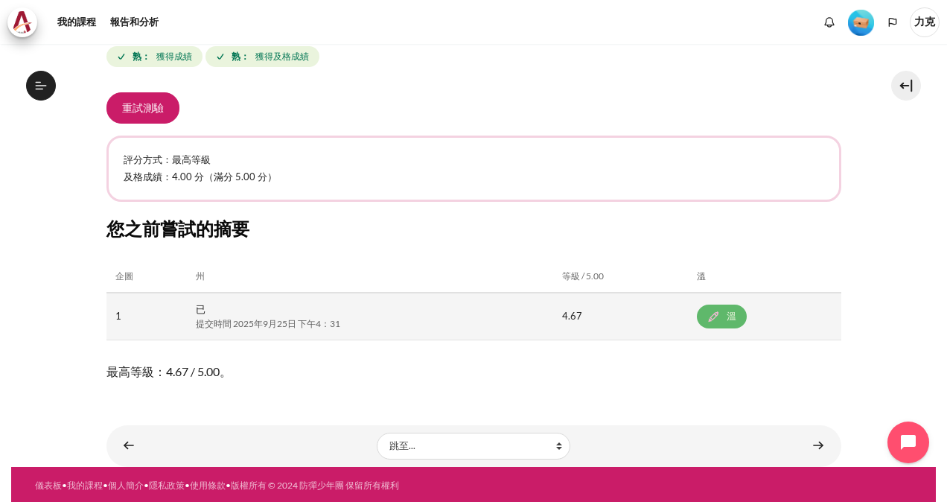
click at [729, 311] on link "溫" at bounding box center [722, 316] width 50 height 24
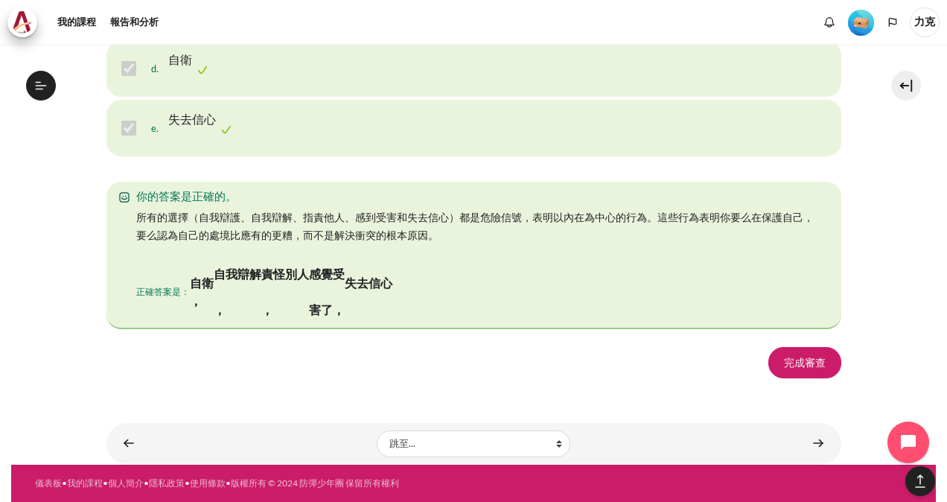
scroll to position [3068, 0]
click at [795, 363] on link "完成審查" at bounding box center [804, 362] width 73 height 31
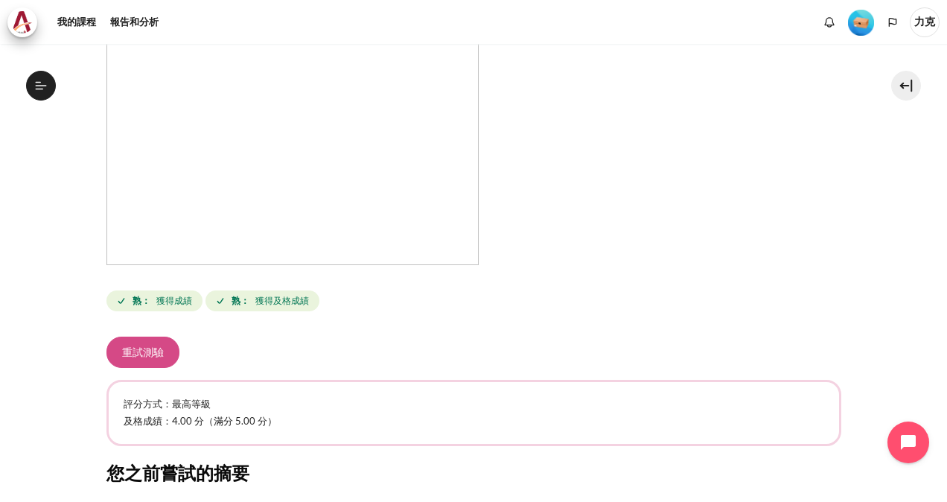
scroll to position [372, 0]
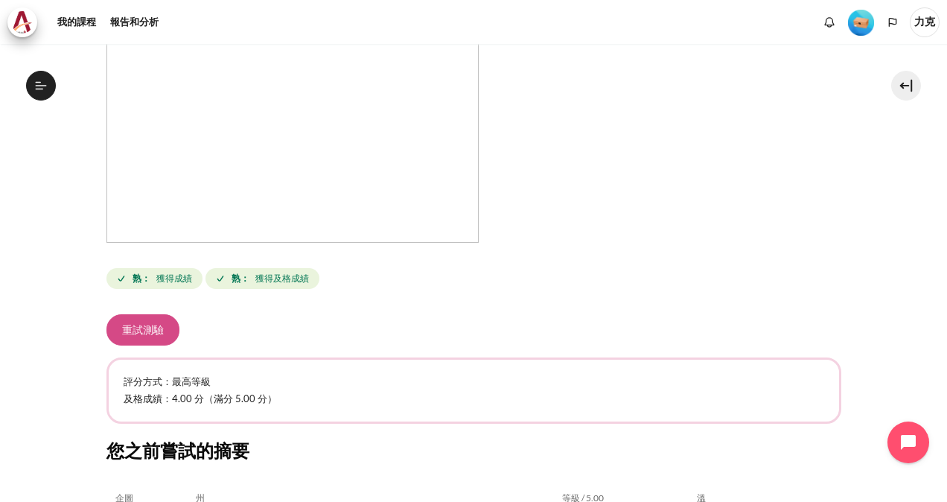
click at [150, 334] on button "重試測驗" at bounding box center [142, 329] width 73 height 31
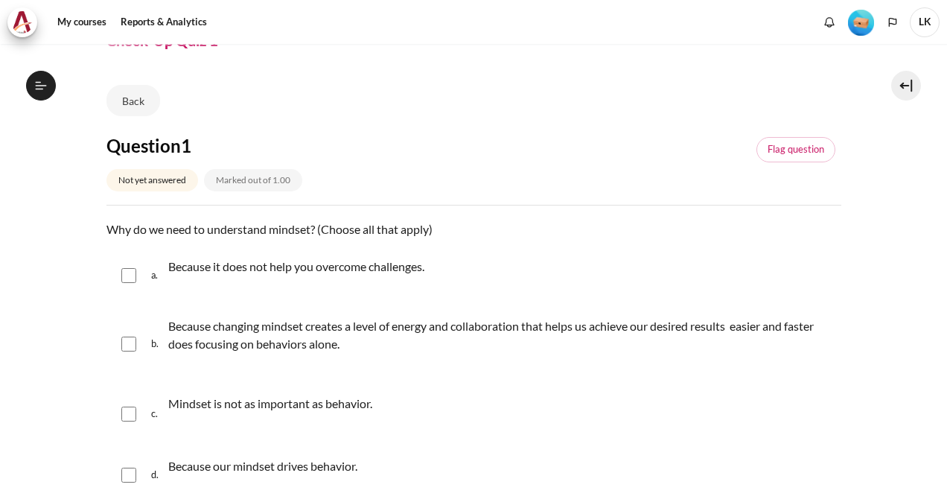
scroll to position [252, 0]
click at [128, 271] on input "Content" at bounding box center [128, 275] width 15 height 15
checkbox input "true"
click at [124, 473] on input "Content" at bounding box center [128, 474] width 15 height 15
checkbox input "true"
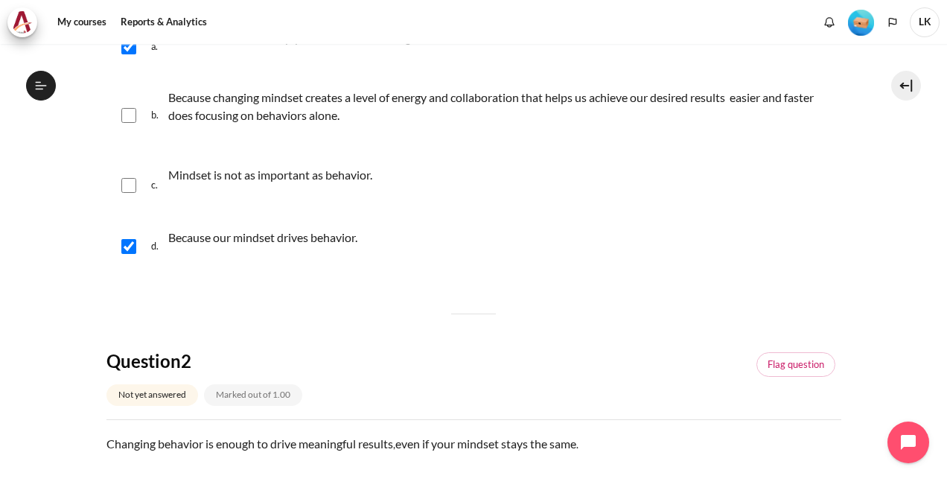
scroll to position [446, 0]
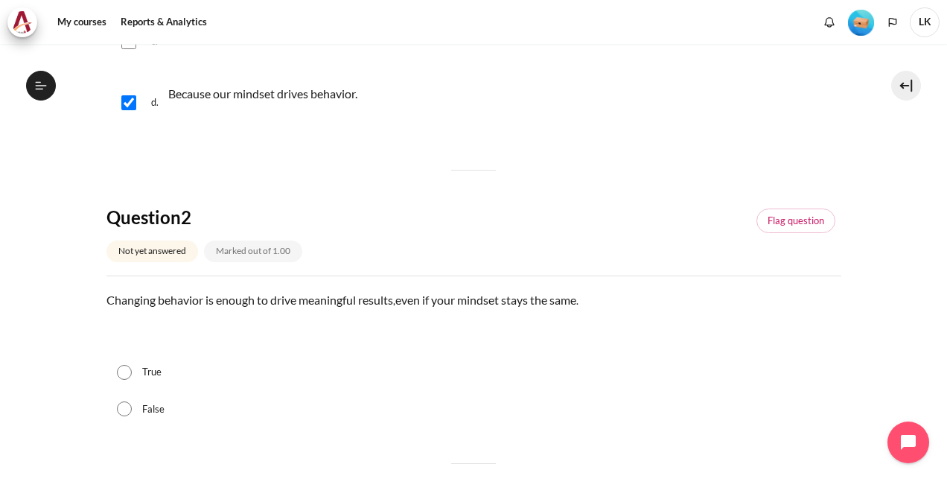
click at [127, 412] on input "False" at bounding box center [124, 408] width 15 height 15
radio input "true"
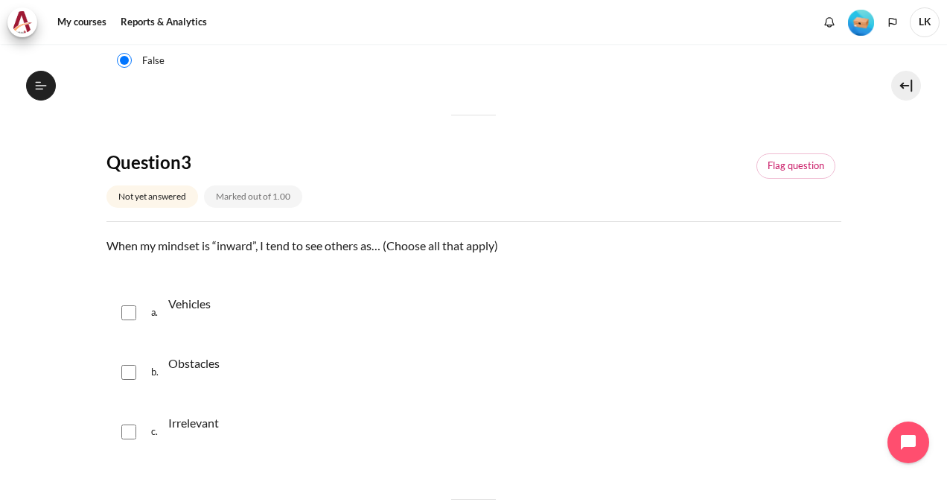
scroll to position [819, 0]
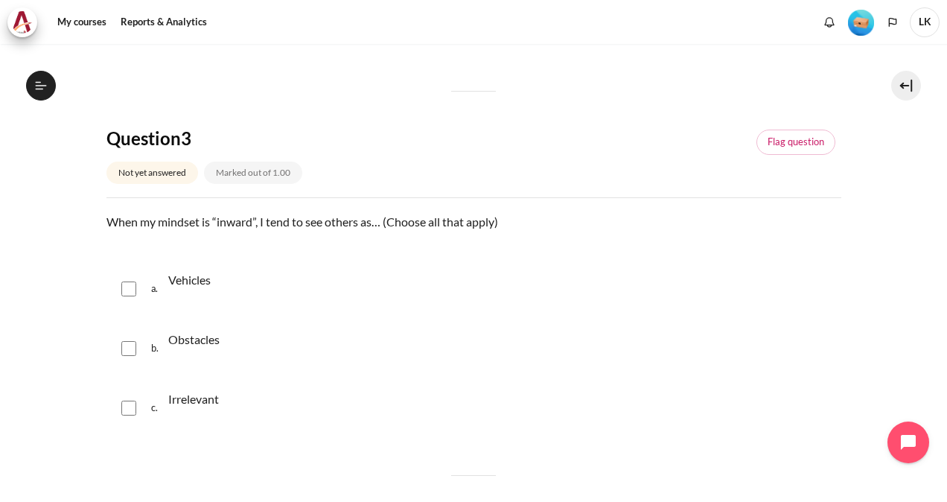
click at [135, 292] on input "Content" at bounding box center [128, 288] width 15 height 15
checkbox input "true"
click at [127, 348] on input "Content" at bounding box center [128, 348] width 15 height 15
checkbox input "true"
click at [133, 405] on input "Content" at bounding box center [128, 407] width 15 height 15
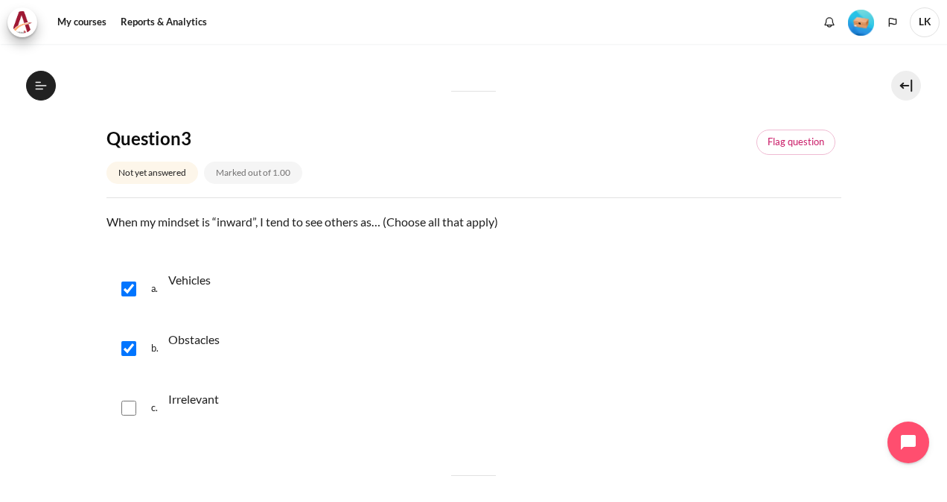
checkbox input "true"
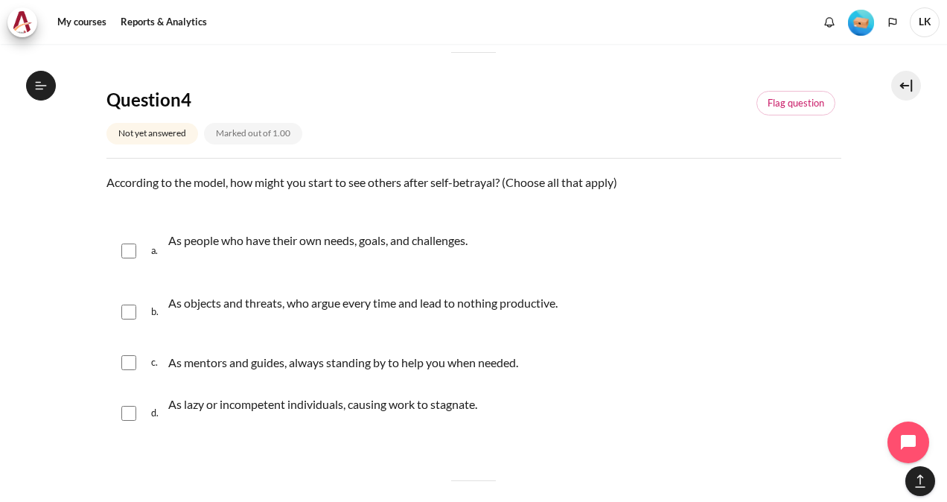
scroll to position [1265, 0]
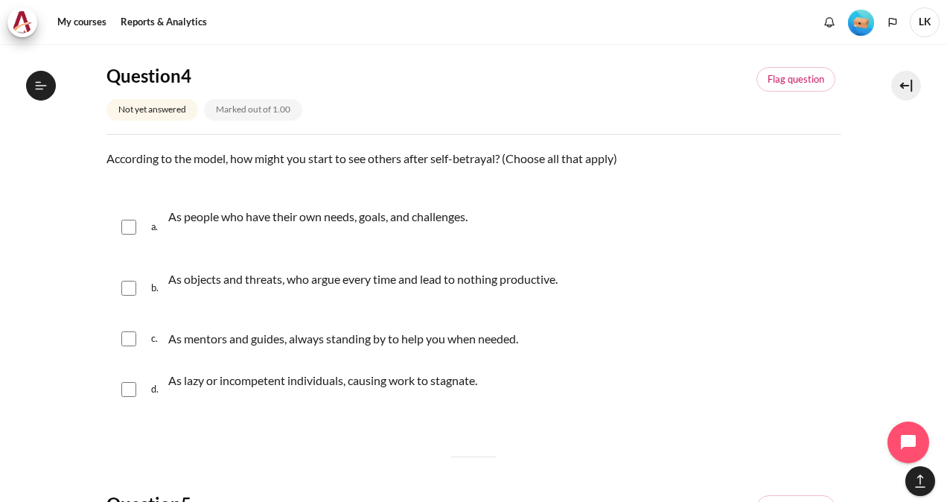
click at [131, 286] on input "Content" at bounding box center [128, 288] width 15 height 15
checkbox input "true"
click at [131, 339] on input "Content" at bounding box center [128, 338] width 15 height 15
checkbox input "true"
click at [124, 395] on div "d. As lazy or incompetent individuals, causing work to stagnate." at bounding box center [473, 389] width 734 height 57
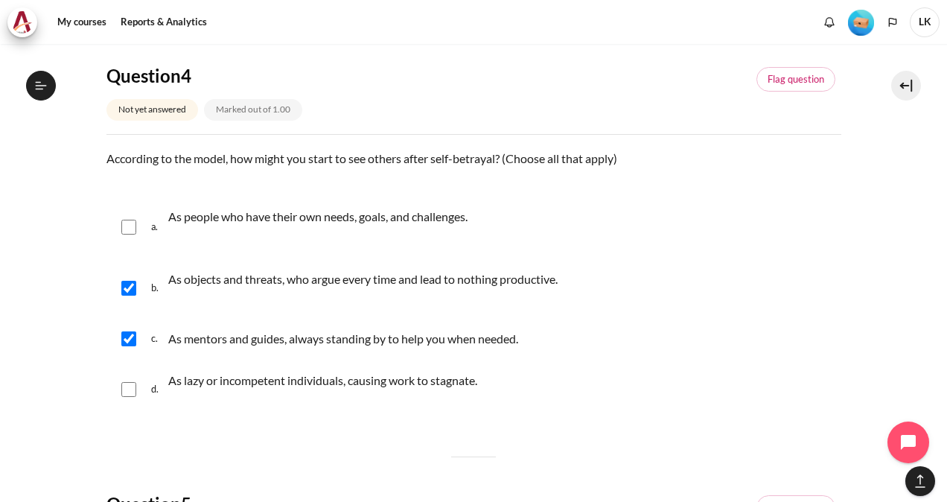
click at [127, 388] on input "Content" at bounding box center [128, 389] width 15 height 15
checkbox input "true"
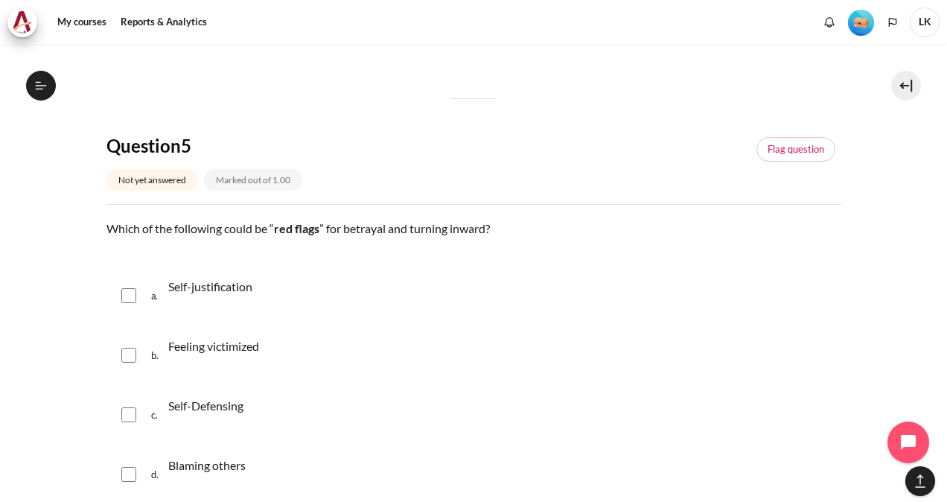
scroll to position [1637, 0]
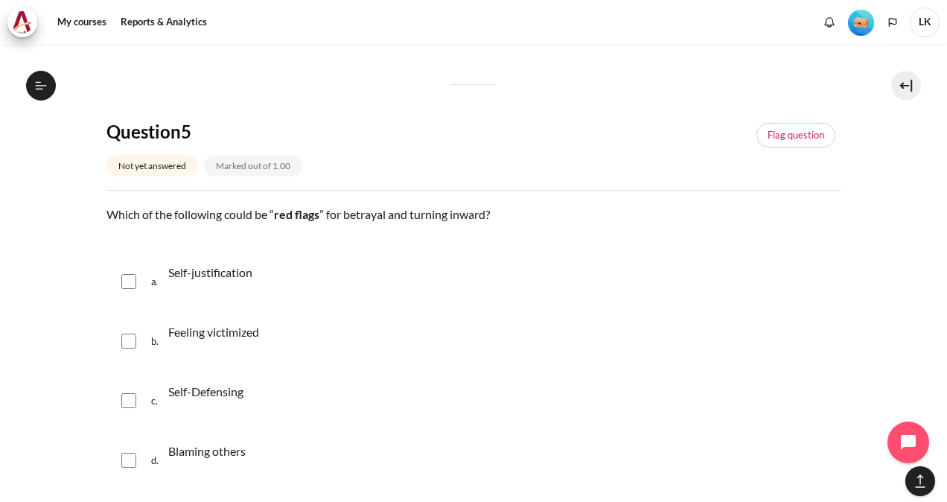
click at [135, 283] on div "a. Self-justification" at bounding box center [473, 281] width 734 height 57
click at [130, 278] on input "Content" at bounding box center [128, 281] width 15 height 15
checkbox input "true"
click at [127, 336] on input "Content" at bounding box center [128, 340] width 15 height 15
checkbox input "true"
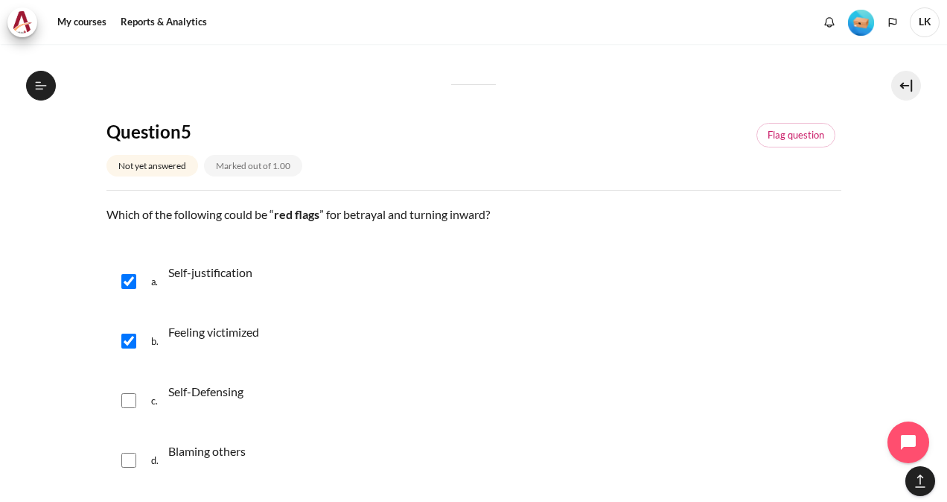
click at [138, 399] on div "c. Self-Defensing" at bounding box center [473, 400] width 734 height 57
click at [129, 397] on input "Content" at bounding box center [128, 400] width 15 height 15
checkbox input "true"
click at [126, 461] on input "Content" at bounding box center [128, 459] width 15 height 15
checkbox input "true"
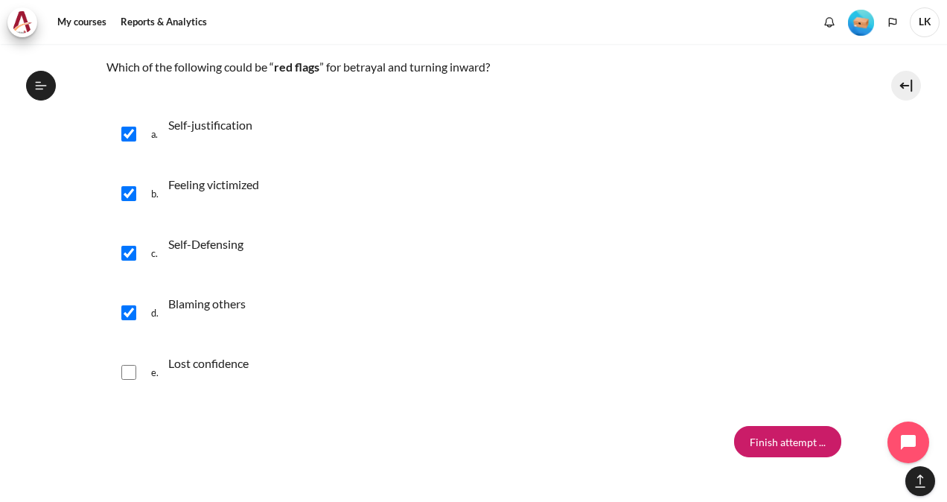
scroll to position [1786, 0]
click at [128, 364] on input "Content" at bounding box center [128, 370] width 15 height 15
checkbox input "true"
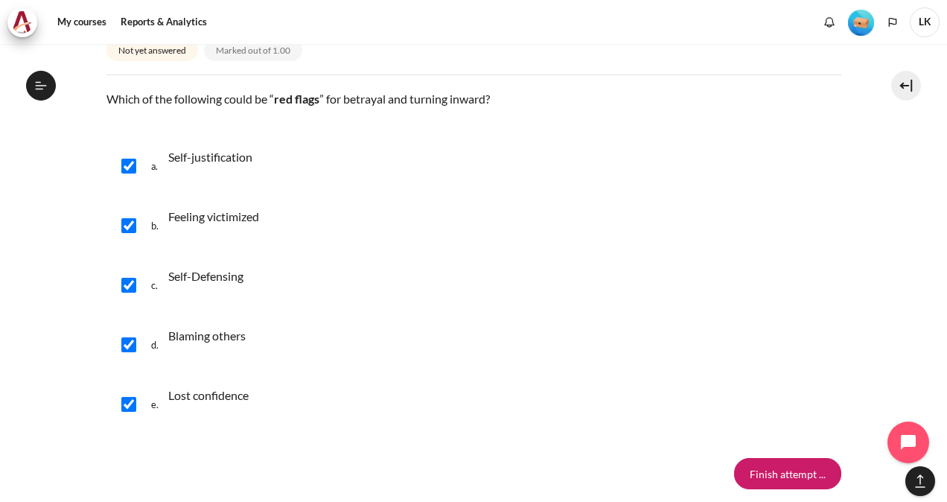
scroll to position [1861, 0]
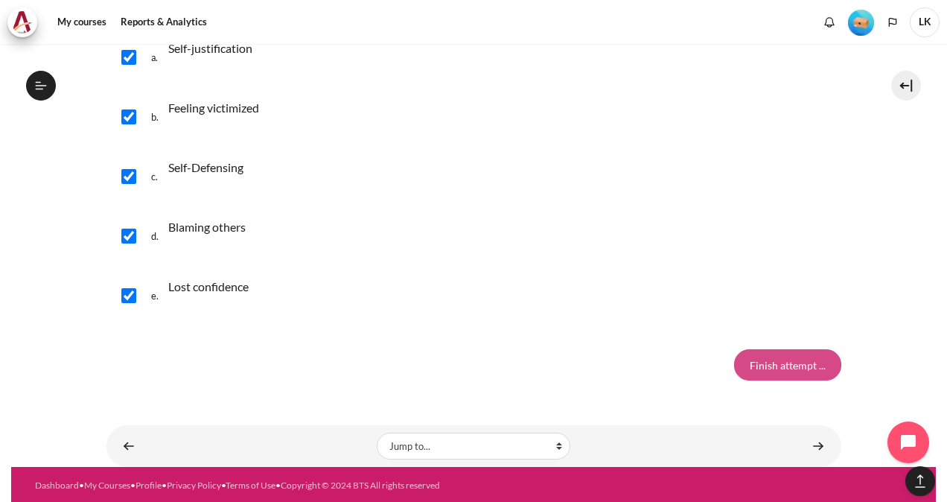
click at [765, 362] on input "Finish attempt ..." at bounding box center [787, 364] width 107 height 31
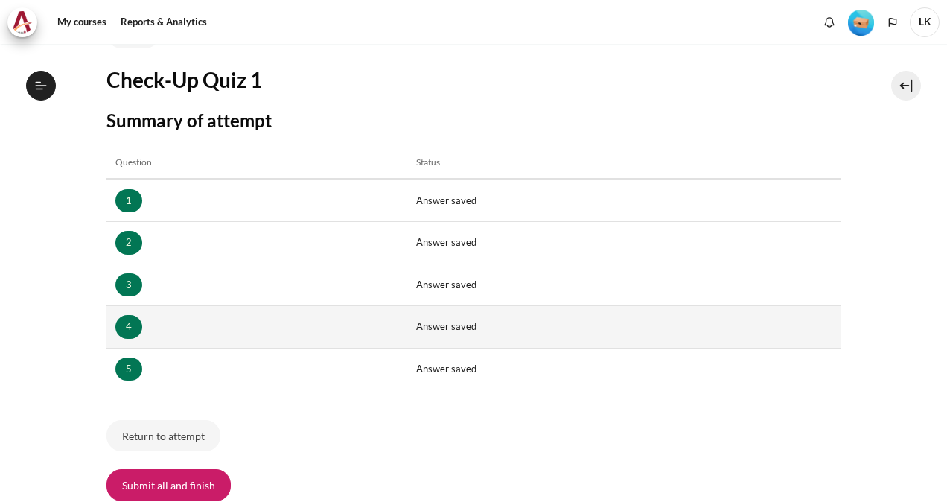
scroll to position [149, 0]
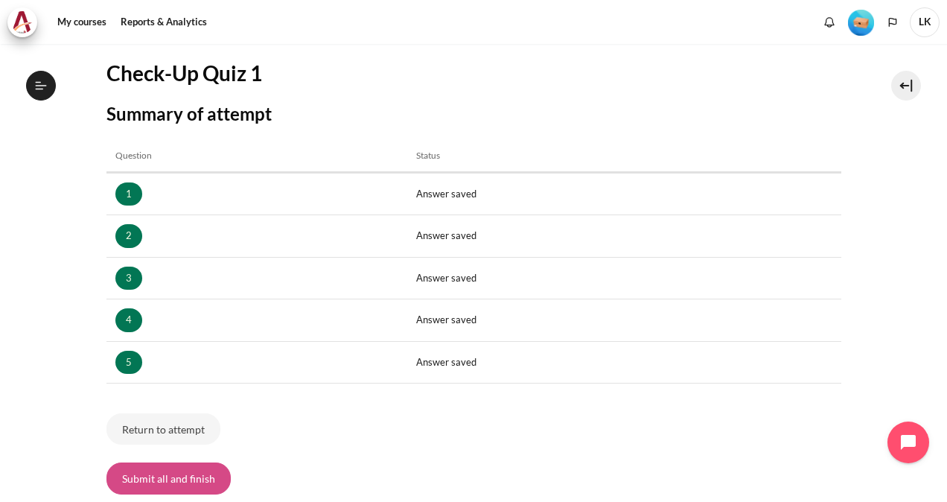
click at [179, 478] on button "Submit all and finish" at bounding box center [168, 477] width 124 height 31
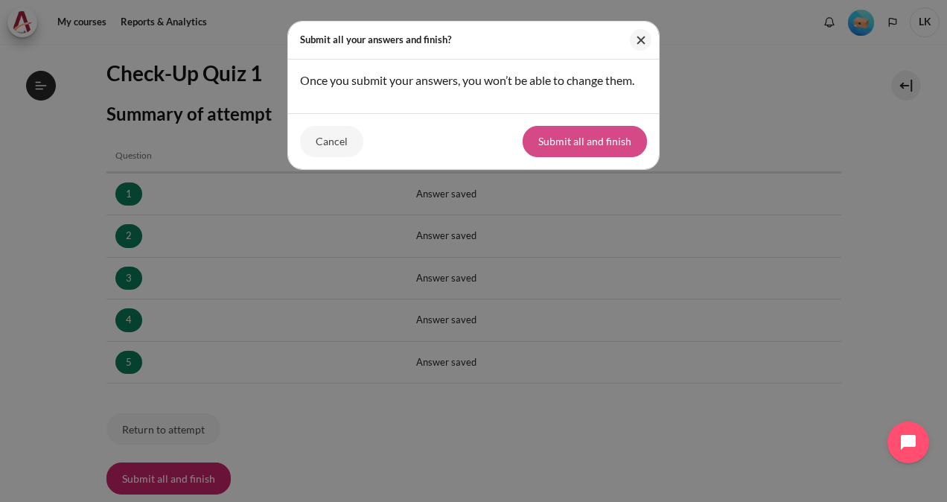
click at [606, 143] on button "Submit all and finish" at bounding box center [584, 141] width 124 height 31
